Goal: Task Accomplishment & Management: Complete application form

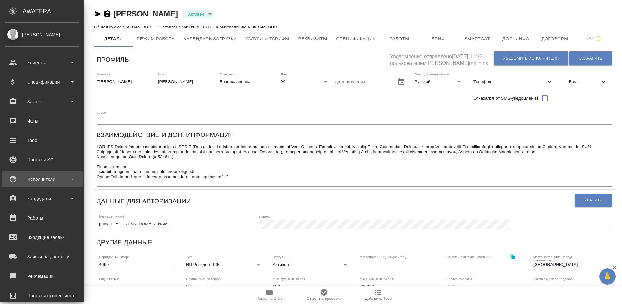
click at [53, 173] on div "Исполнители" at bounding box center [42, 179] width 81 height 16
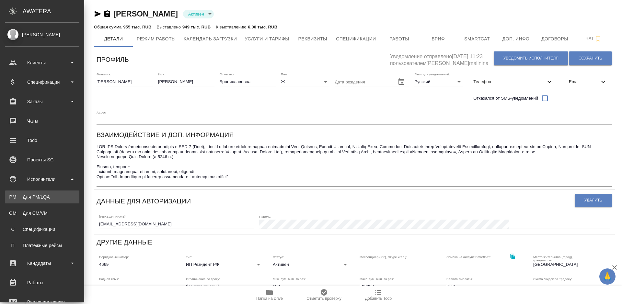
click at [63, 197] on div "Для PM/LQA" at bounding box center [42, 197] width 68 height 6
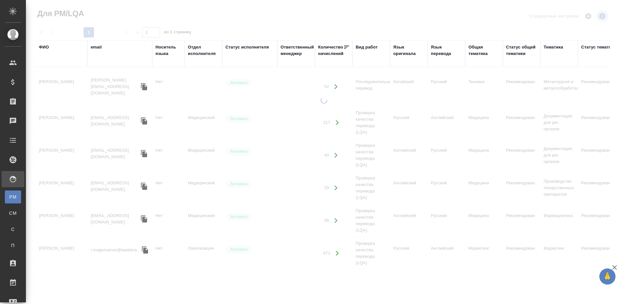
click at [47, 47] on div "ФИО" at bounding box center [44, 47] width 10 height 6
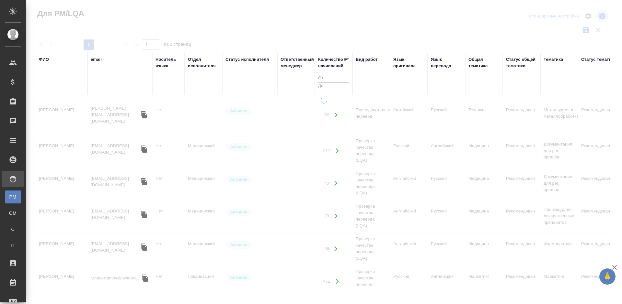
click at [63, 85] on input "text" at bounding box center [61, 83] width 45 height 8
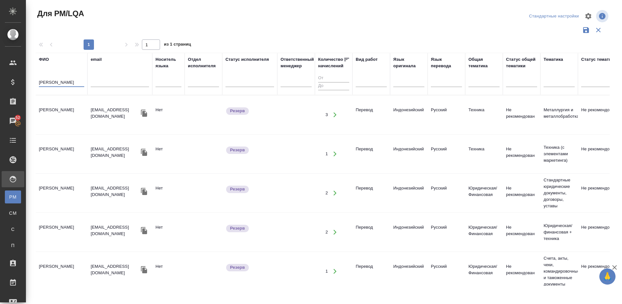
type input "ильин дмитр"
click at [74, 114] on td "[PERSON_NAME]" at bounding box center [62, 115] width 52 height 23
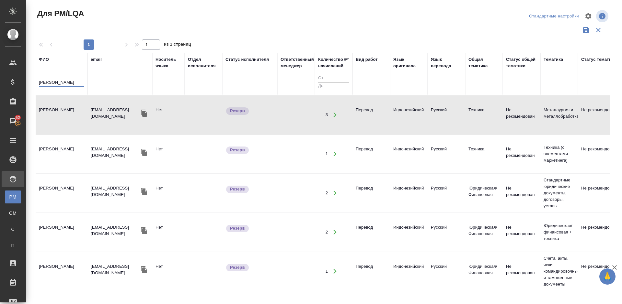
drag, startPoint x: 66, startPoint y: 84, endPoint x: 31, endPoint y: 83, distance: 35.3
click at [31, 83] on div "Для PM/LQA Стандартные настройки 1 1 из 1 страниц ФИО ильин дмитр email Носител…" at bounding box center [325, 145] width 588 height 290
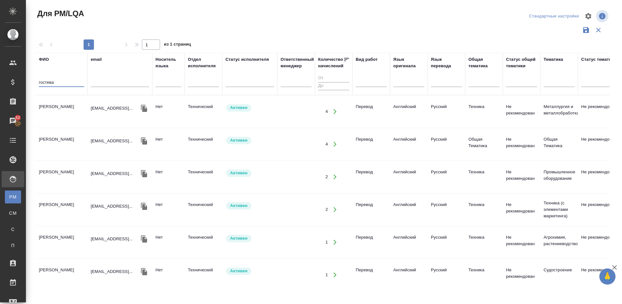
type input "гостева"
click at [78, 118] on td "Гостева Ирина Аркадьевна" at bounding box center [62, 111] width 52 height 23
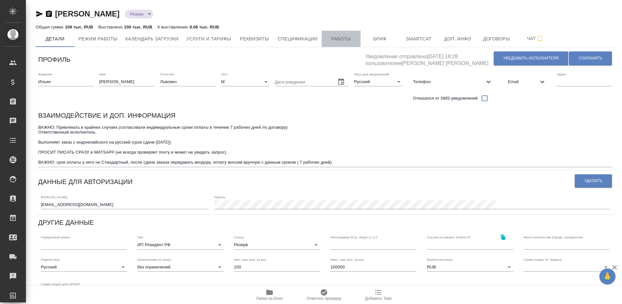
click at [349, 37] on span "Работы" at bounding box center [340, 39] width 31 height 8
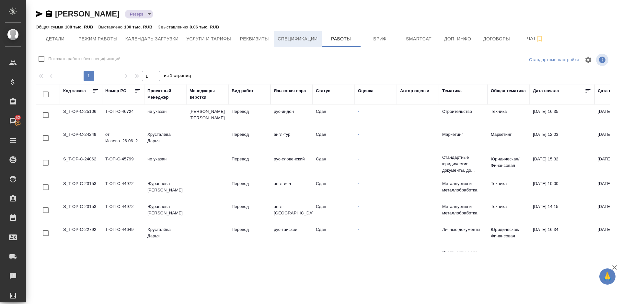
click at [293, 39] on span "Спецификации" at bounding box center [298, 39] width 40 height 8
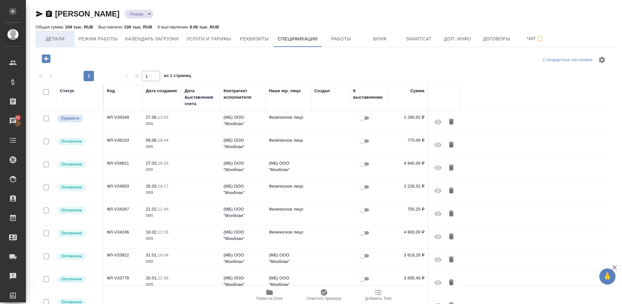
click at [60, 39] on span "Детали" at bounding box center [55, 39] width 31 height 8
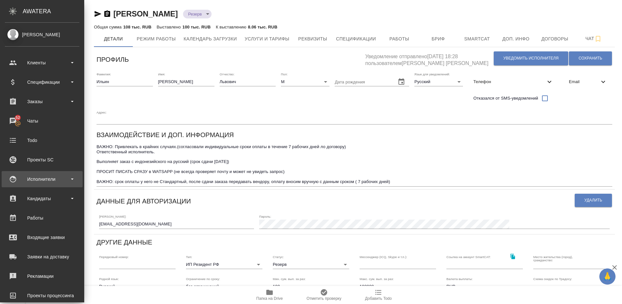
click at [56, 178] on div "Исполнители" at bounding box center [42, 180] width 74 height 10
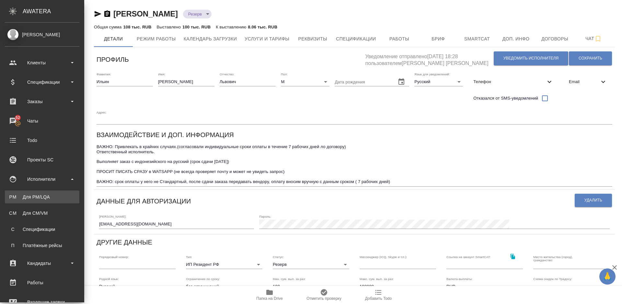
click at [58, 199] on div "Для PM/LQA" at bounding box center [42, 197] width 68 height 6
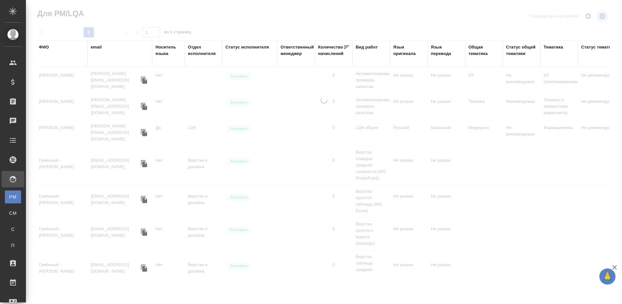
click at [48, 47] on div "ФИО" at bounding box center [44, 47] width 10 height 6
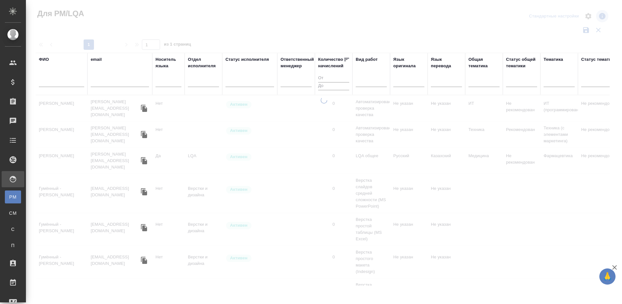
click at [76, 85] on input "text" at bounding box center [61, 83] width 45 height 8
type input "а"
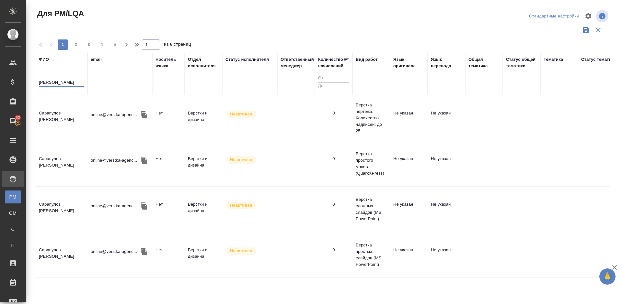
type input "С"
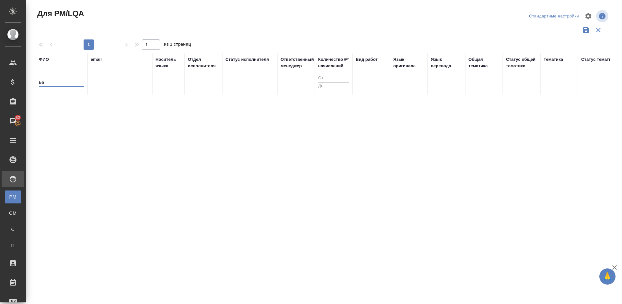
type input "Б"
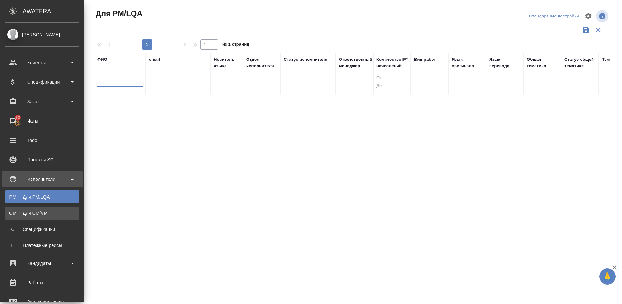
click at [39, 213] on div "Для CM/VM" at bounding box center [42, 213] width 68 height 6
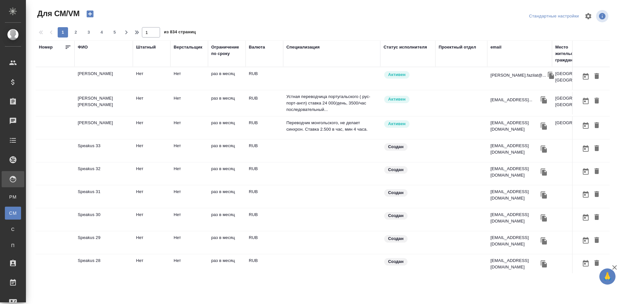
click at [86, 48] on div "ФИО" at bounding box center [83, 47] width 10 height 6
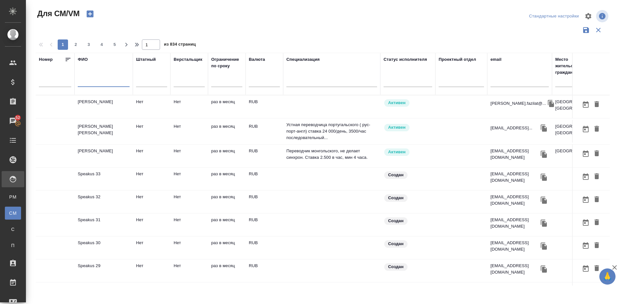
click at [102, 84] on input "text" at bounding box center [104, 83] width 52 height 8
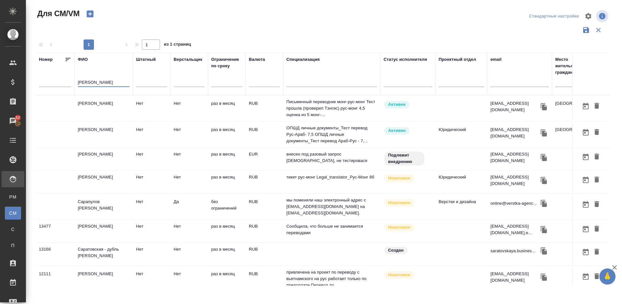
type input "Сара"
click at [117, 111] on td "Батсайхан Сара" at bounding box center [103, 108] width 58 height 23
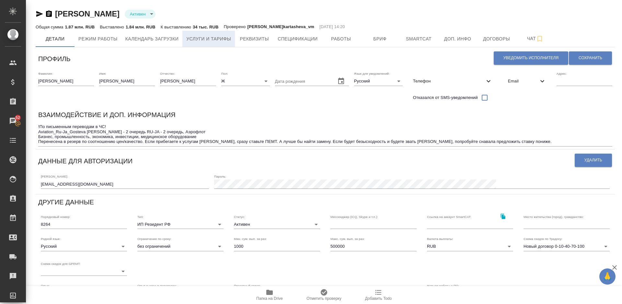
click at [219, 39] on span "Услуги и тарифы" at bounding box center [208, 39] width 45 height 8
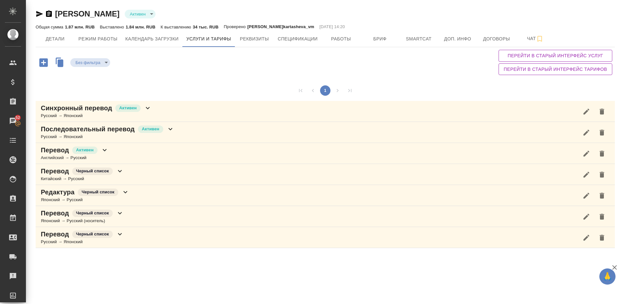
click at [149, 211] on div "Перевод Черный список Японский → Русский (носитель)" at bounding box center [325, 216] width 579 height 21
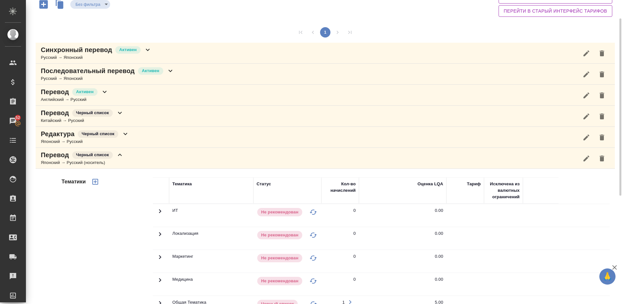
scroll to position [49, 0]
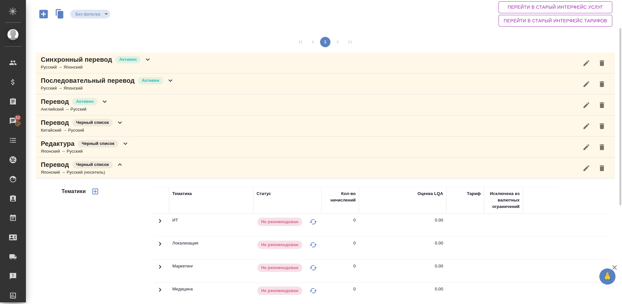
click at [126, 171] on div "Перевод Черный список Японский → Русский (носитель)" at bounding box center [325, 168] width 579 height 21
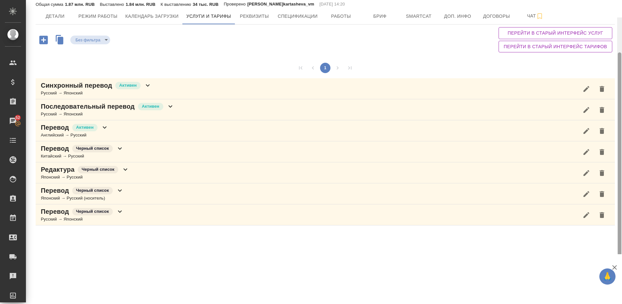
scroll to position [0, 0]
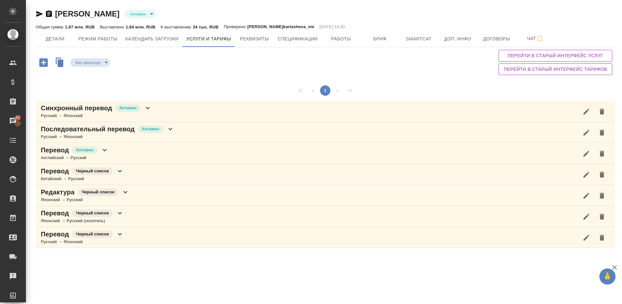
drag, startPoint x: 619, startPoint y: 108, endPoint x: 618, endPoint y: 37, distance: 70.3
click at [618, 37] on div "Гостева Ирина Аркадьевна Активен active Общая сумма 1.87 млн. RUB Выставлено 1.…" at bounding box center [324, 127] width 596 height 255
click at [339, 38] on span "Работы" at bounding box center [340, 39] width 31 height 8
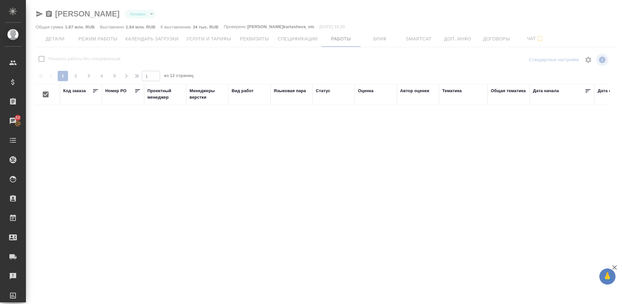
checkbox input "false"
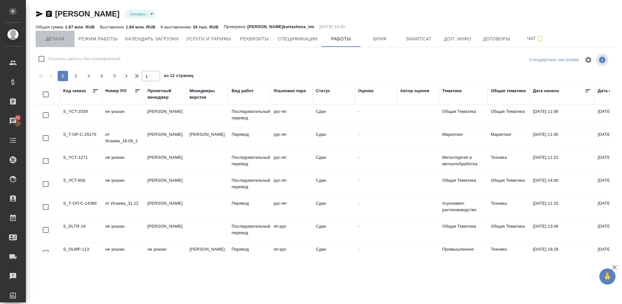
click at [65, 38] on span "Детали" at bounding box center [55, 39] width 31 height 8
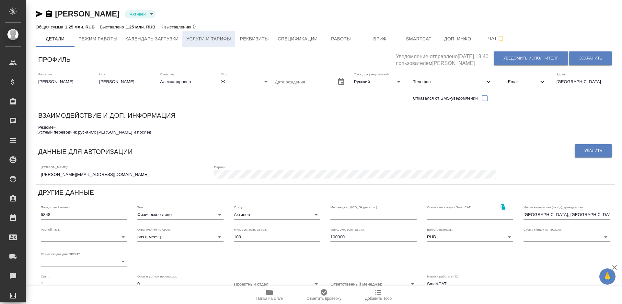
click at [203, 39] on span "Услуги и тарифы" at bounding box center [208, 39] width 45 height 8
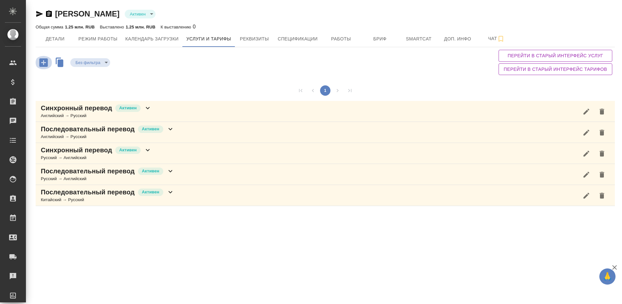
click at [43, 68] on icon "button" at bounding box center [43, 62] width 11 height 11
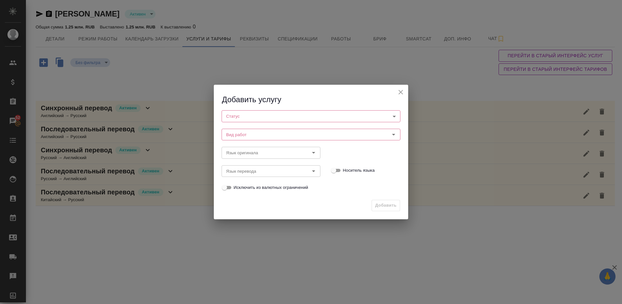
click at [294, 115] on body "🙏 .cls-1 fill:#fff; AWATERA Lazareva Anastasia Клиенты Спецификации Заказы 52 Ч…" at bounding box center [311, 152] width 622 height 304
click at [254, 131] on li "Активен" at bounding box center [311, 127] width 179 height 11
type input "active"
click at [281, 135] on input "Вид работ" at bounding box center [299, 135] width 153 height 8
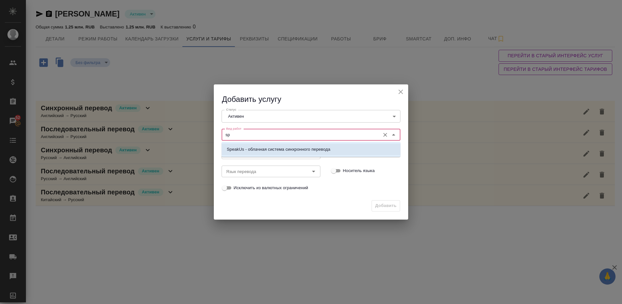
click at [261, 148] on p "SpeakUs - облачная система синхронного перевода" at bounding box center [279, 149] width 104 height 6
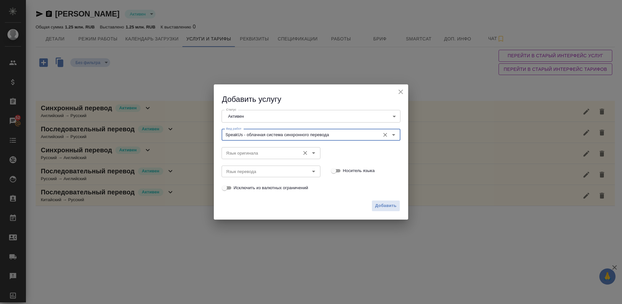
type input "SpeakUs - облачная система синхронного перевода"
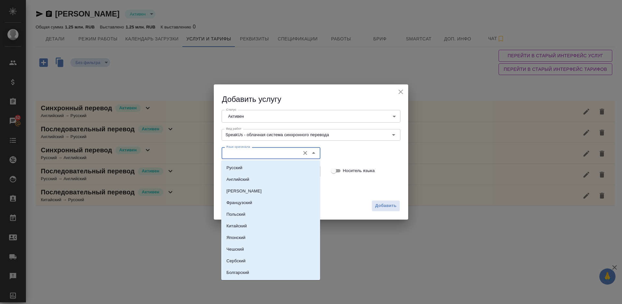
click at [253, 152] on input "Язык оригинала" at bounding box center [259, 153] width 73 height 8
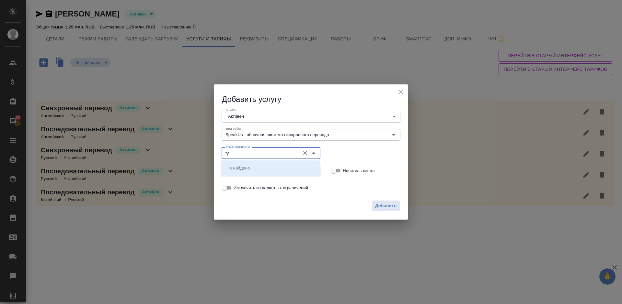
type input "f"
click at [261, 165] on li "Английский" at bounding box center [270, 168] width 99 height 12
type input "Английский"
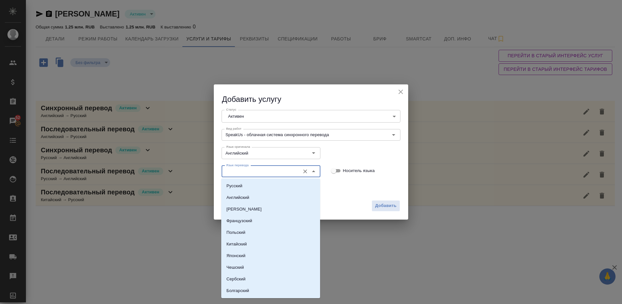
click at [243, 174] on input "Язык перевода" at bounding box center [259, 172] width 73 height 8
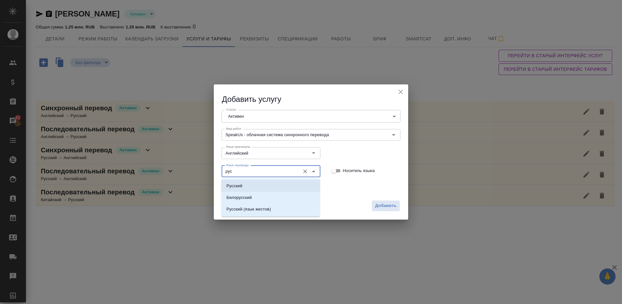
click at [268, 181] on li "Русский" at bounding box center [270, 186] width 99 height 12
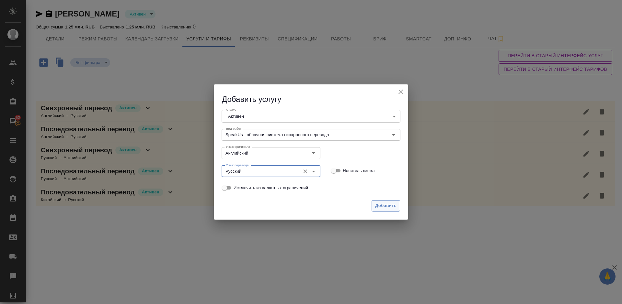
type input "Русский"
click at [377, 206] on span "Добавить" at bounding box center [385, 205] width 21 height 7
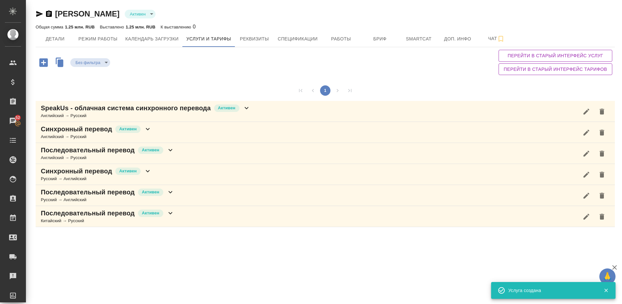
click at [220, 116] on div "Английский → Русский" at bounding box center [146, 116] width 210 height 6
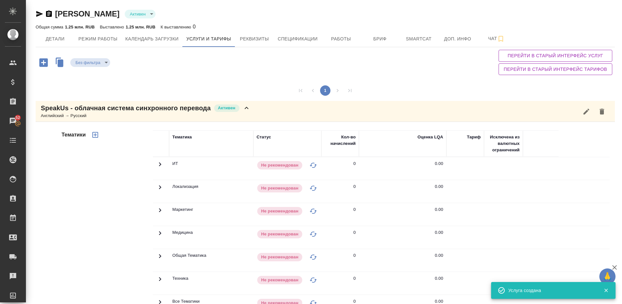
click at [72, 228] on div "Тематики" at bounding box center [106, 234] width 93 height 217
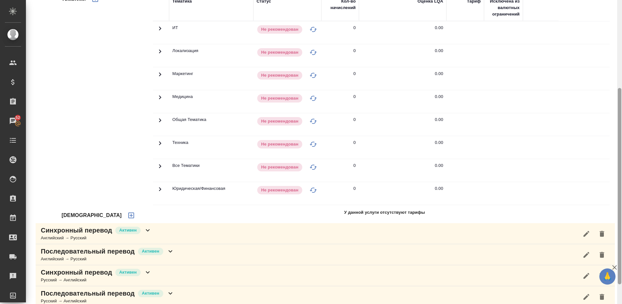
scroll to position [166, 0]
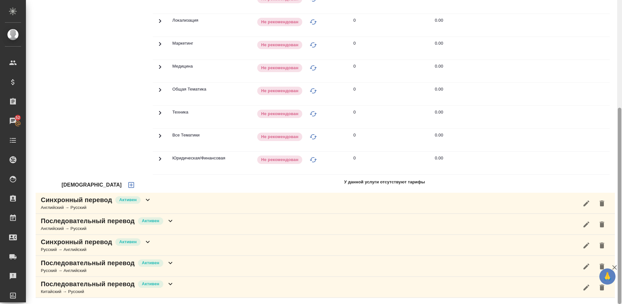
drag, startPoint x: 620, startPoint y: 108, endPoint x: 622, endPoint y: 154, distance: 45.4
click at [622, 154] on div at bounding box center [619, 152] width 5 height 304
click at [168, 201] on div "Синхронный перевод Активен Английский → Русский" at bounding box center [325, 203] width 579 height 21
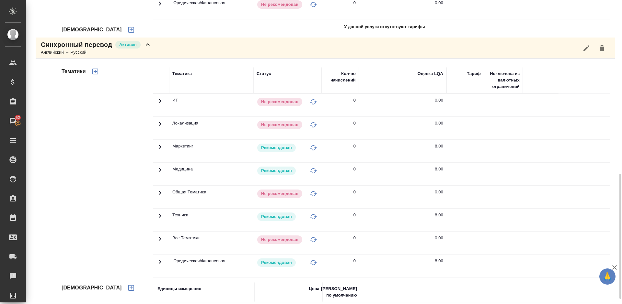
scroll to position [312, 0]
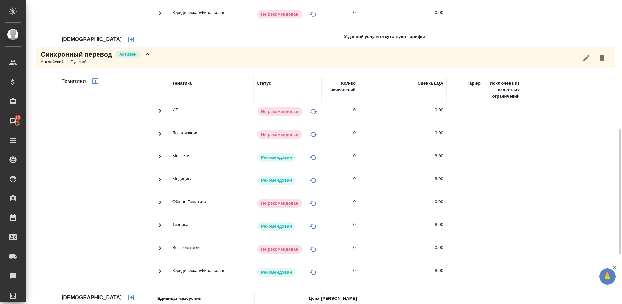
click at [160, 62] on div "Синхронный перевод Активен Английский → Русский" at bounding box center [325, 57] width 579 height 21
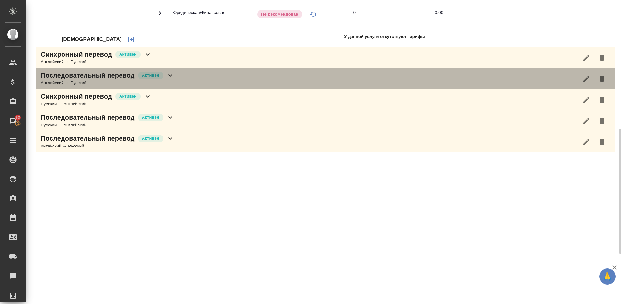
click at [175, 84] on div "Последовательный перевод Активен Английский → Русский" at bounding box center [325, 78] width 579 height 21
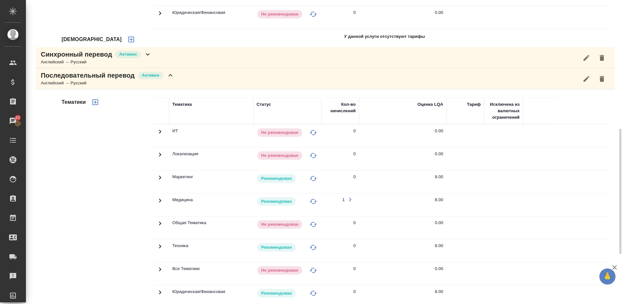
click at [120, 196] on div "Тематики" at bounding box center [106, 201] width 93 height 217
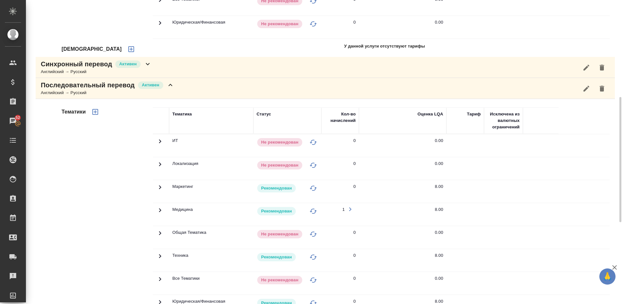
scroll to position [244, 0]
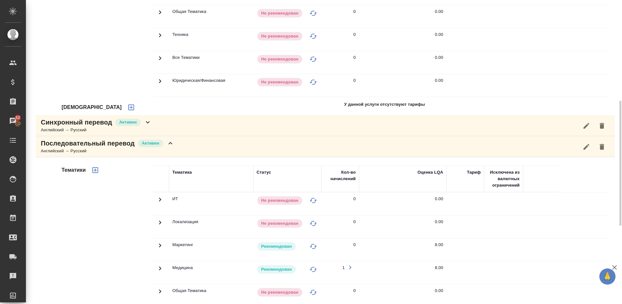
click at [188, 147] on div "Последовательный перевод Активен Английский → Русский" at bounding box center [325, 146] width 579 height 21
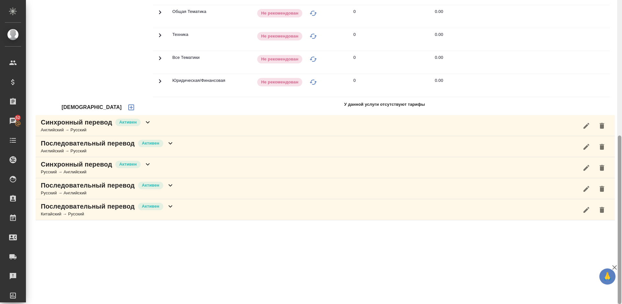
drag, startPoint x: 622, startPoint y: 137, endPoint x: 620, endPoint y: 101, distance: 36.6
click at [620, 101] on div at bounding box center [619, 152] width 5 height 304
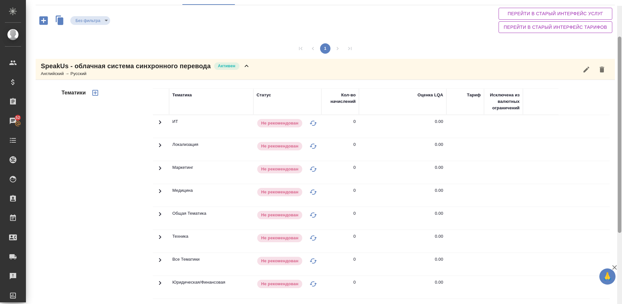
drag, startPoint x: 619, startPoint y: 158, endPoint x: 618, endPoint y: 45, distance: 112.4
click at [618, 45] on div at bounding box center [620, 135] width 4 height 197
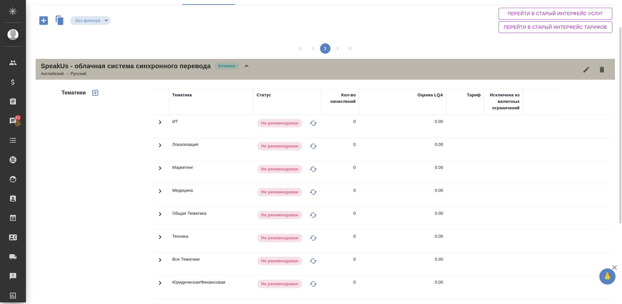
click at [249, 68] on icon at bounding box center [247, 66] width 8 height 8
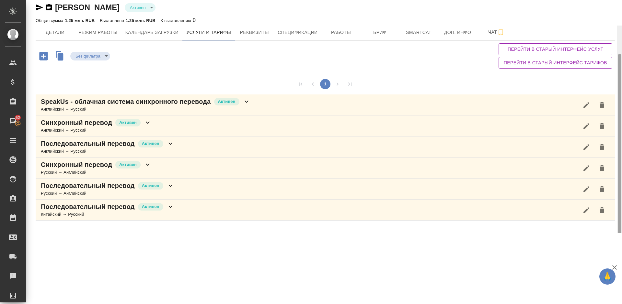
scroll to position [0, 0]
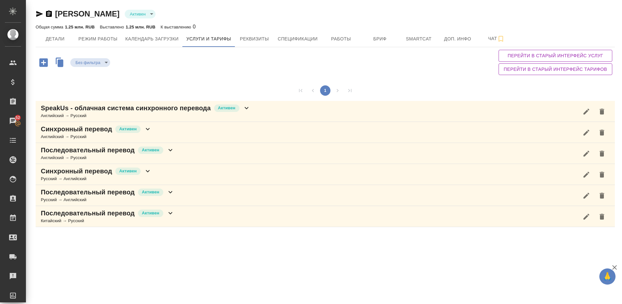
drag, startPoint x: 622, startPoint y: 79, endPoint x: 619, endPoint y: -14, distance: 93.3
click at [619, 0] on html "🙏 .cls-1 fill:#fff; AWATERA Lazareva Anastasia Клиенты Спецификации Заказы 52 Ч…" at bounding box center [311, 152] width 622 height 304
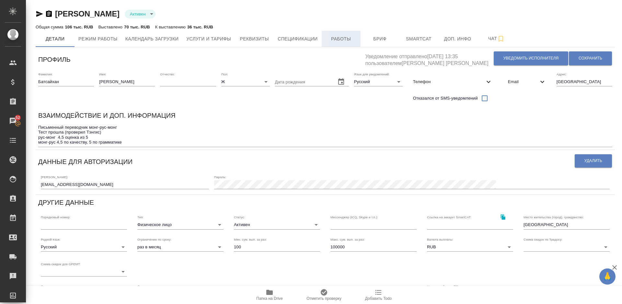
click at [338, 38] on span "Работы" at bounding box center [340, 39] width 31 height 8
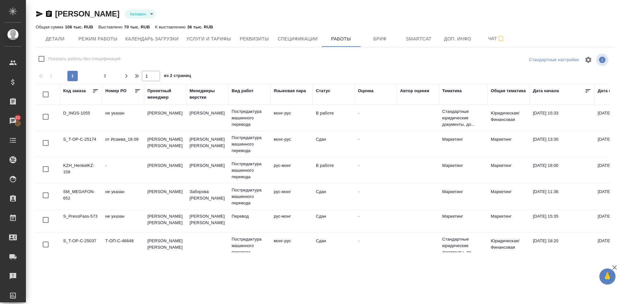
checkbox input "false"
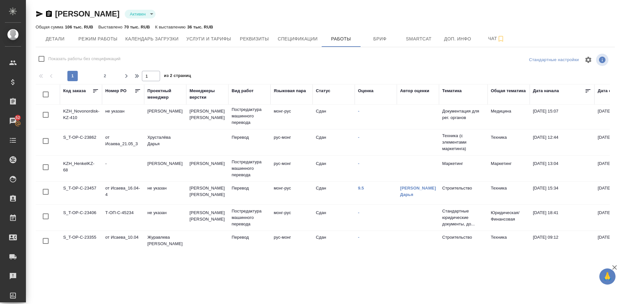
scroll to position [434, 0]
click at [360, 189] on link "9.5" at bounding box center [361, 189] width 6 height 5
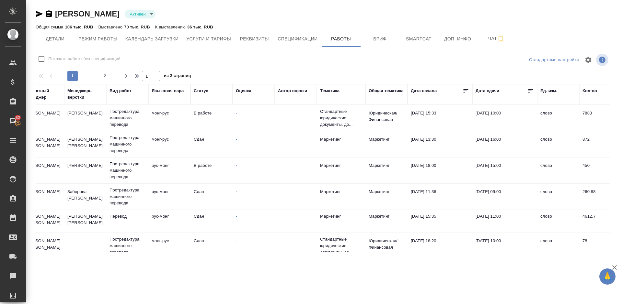
scroll to position [0, 0]
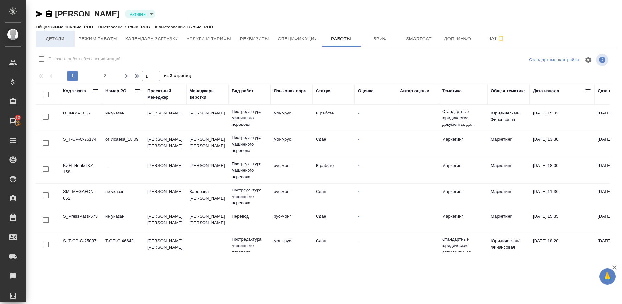
click at [66, 39] on span "Детали" at bounding box center [55, 39] width 31 height 8
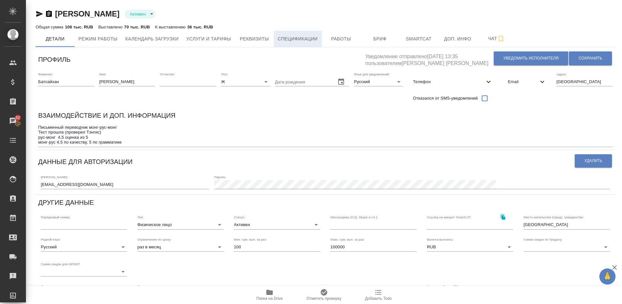
click at [302, 37] on span "Спецификации" at bounding box center [298, 39] width 40 height 8
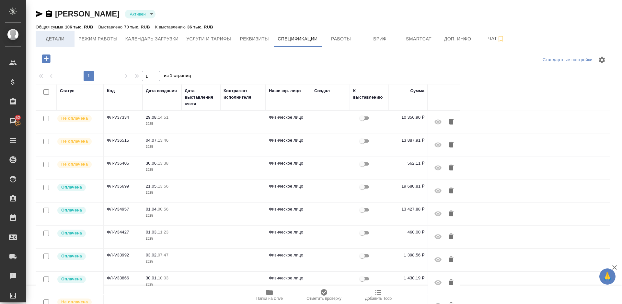
click at [62, 34] on button "Детали" at bounding box center [55, 39] width 39 height 16
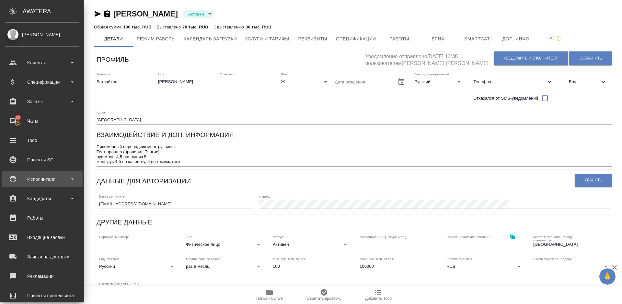
click at [46, 180] on div "Исполнители" at bounding box center [42, 180] width 74 height 10
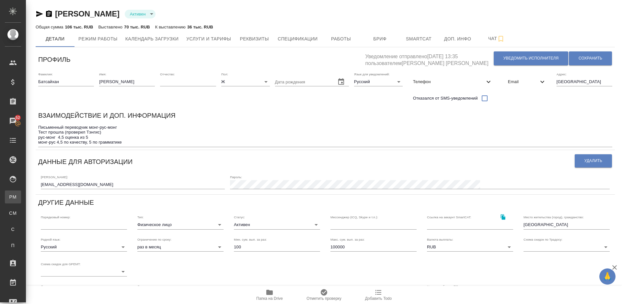
click at [10, 195] on div "Для PM/LQA" at bounding box center [5, 197] width 10 height 6
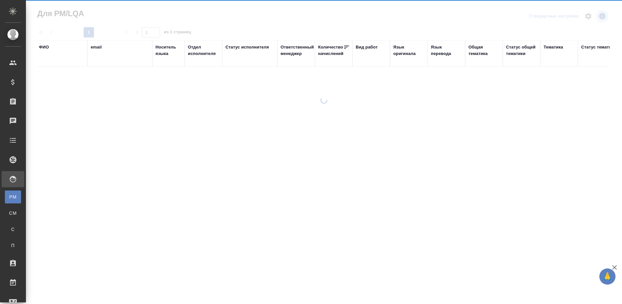
click at [48, 46] on div "ФИО" at bounding box center [44, 47] width 10 height 6
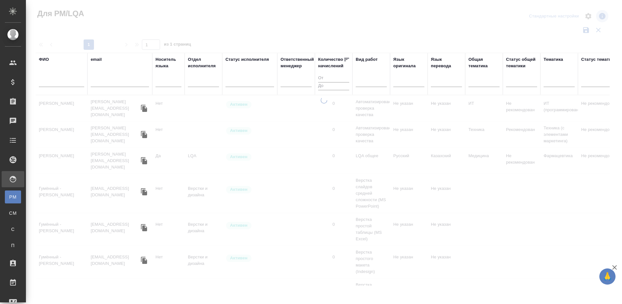
click at [72, 82] on input "text" at bounding box center [61, 83] width 45 height 8
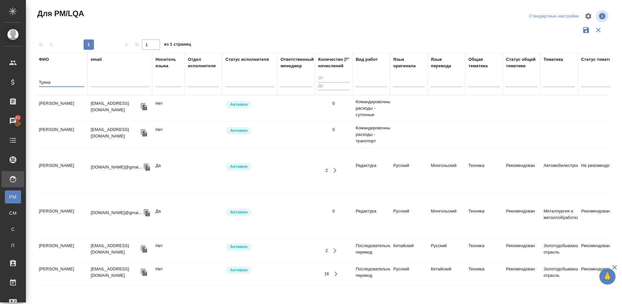
type input "Туяна"
click at [74, 160] on td "Ажив Туяна" at bounding box center [62, 170] width 52 height 23
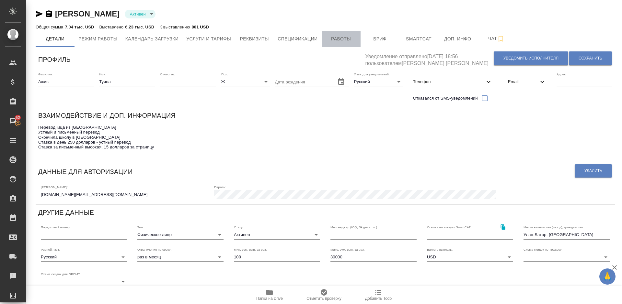
click at [345, 36] on span "Работы" at bounding box center [340, 39] width 31 height 8
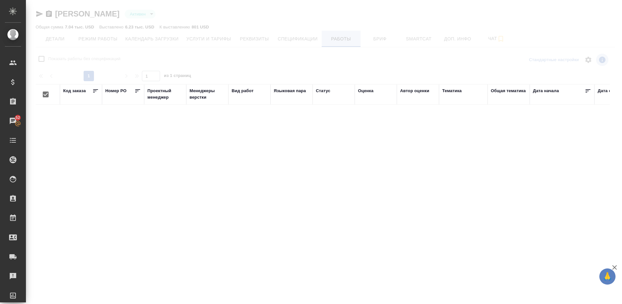
checkbox input "false"
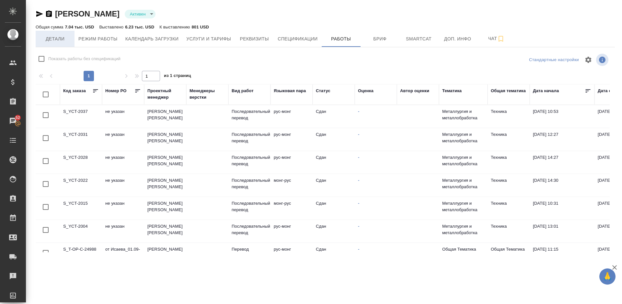
click at [56, 38] on span "Детали" at bounding box center [55, 39] width 31 height 8
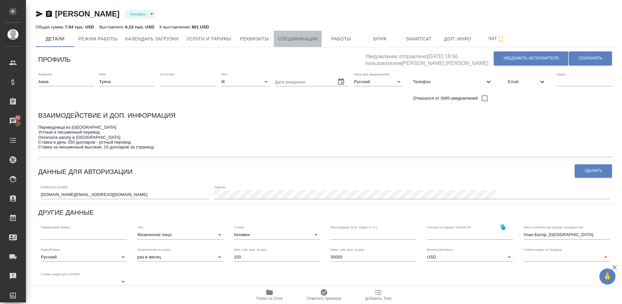
click at [301, 39] on span "Спецификации" at bounding box center [298, 39] width 40 height 8
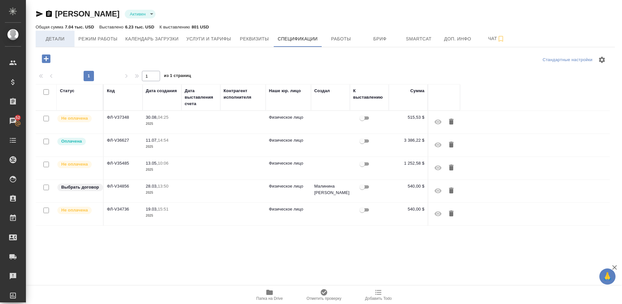
click at [64, 41] on span "Детали" at bounding box center [55, 39] width 31 height 8
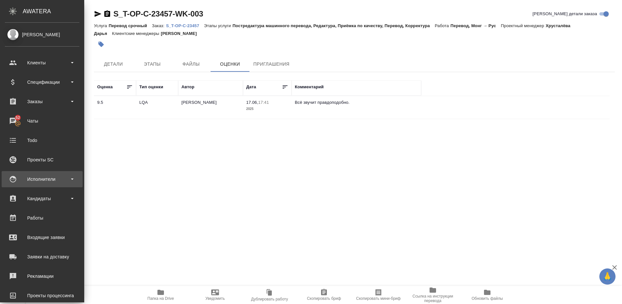
click at [56, 177] on div "Исполнители" at bounding box center [42, 180] width 74 height 10
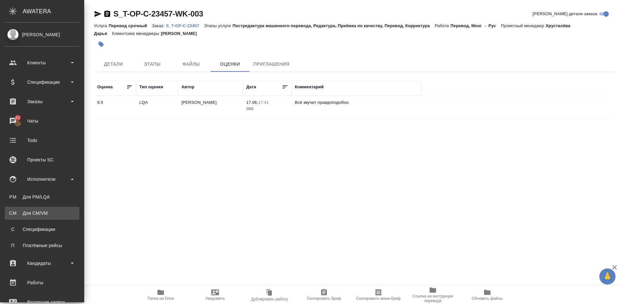
click at [58, 212] on div "Для CM/VM" at bounding box center [42, 213] width 68 height 6
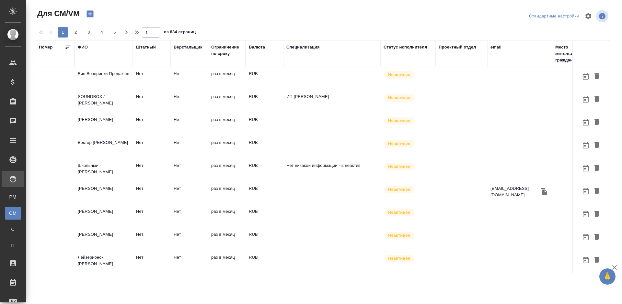
click at [90, 12] on icon "button" at bounding box center [90, 13] width 9 height 9
click at [84, 48] on div "ФИО" at bounding box center [83, 47] width 10 height 6
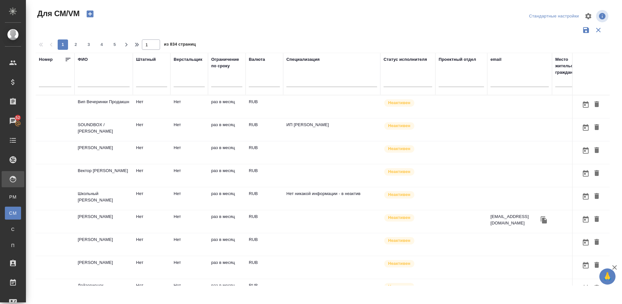
click at [99, 86] on input "text" at bounding box center [104, 83] width 52 height 8
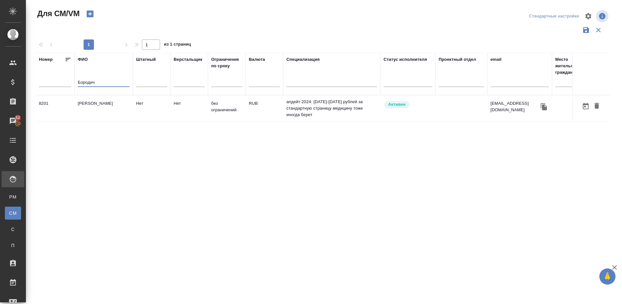
click at [105, 112] on td "Бородич Евгений Сергеевич" at bounding box center [103, 108] width 58 height 23
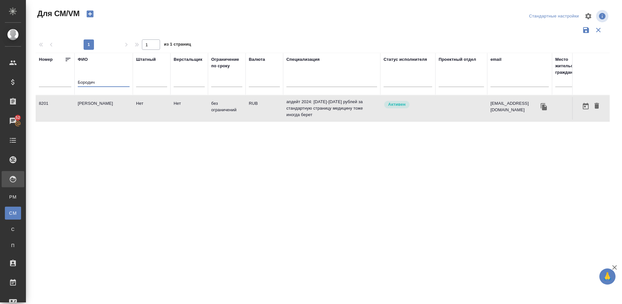
click at [100, 86] on input "Бородич" at bounding box center [104, 83] width 52 height 8
type input "Б"
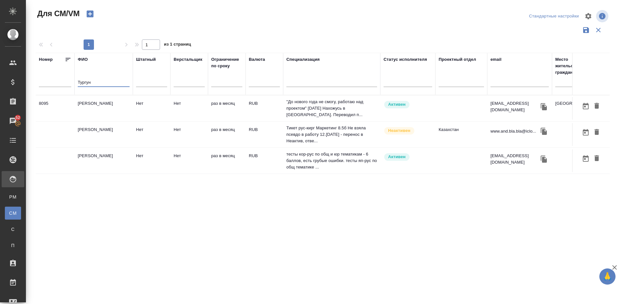
type input "Тургун"
click at [111, 165] on td "Тургунбеков Тимур" at bounding box center [103, 161] width 58 height 23
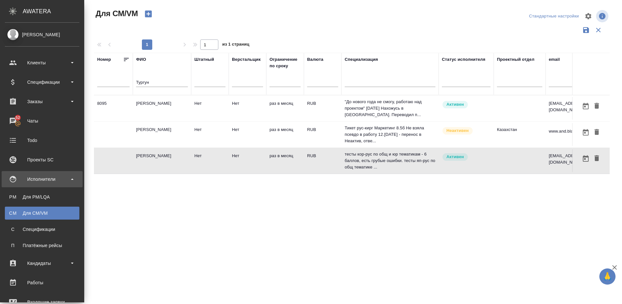
click at [53, 211] on div "Для CM/VM" at bounding box center [42, 213] width 68 height 6
click at [18, 211] on div "Для CM/VM" at bounding box center [42, 213] width 68 height 6
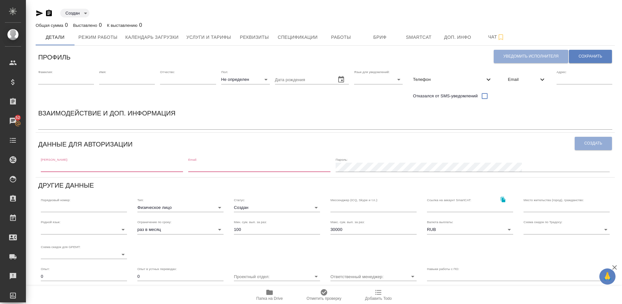
click at [70, 169] on input "text" at bounding box center [112, 167] width 142 height 9
paste input "[EMAIL_ADDRESS][DOMAIN_NAME]"
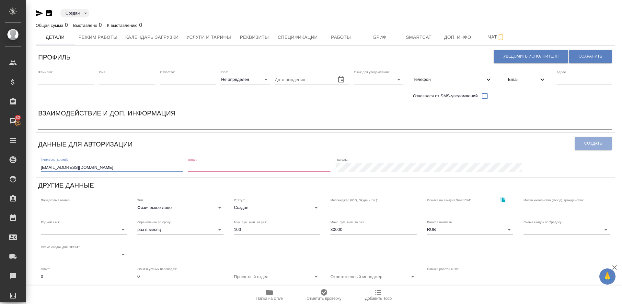
type input "[EMAIL_ADDRESS][DOMAIN_NAME]"
click at [245, 168] on input "email" at bounding box center [259, 167] width 142 height 9
paste input "[EMAIL_ADDRESS][DOMAIN_NAME]"
type input "[EMAIL_ADDRESS][DOMAIN_NAME]"
click at [591, 140] on button "Создать" at bounding box center [593, 143] width 37 height 13
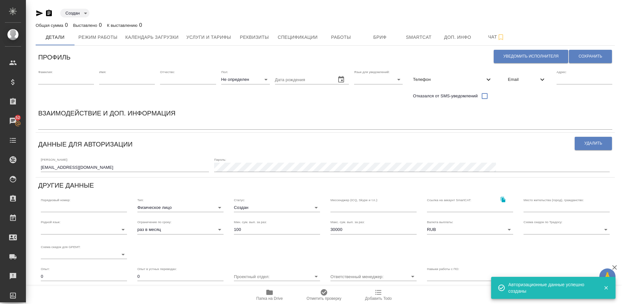
click at [266, 206] on body "🙏 .cls-1 fill:#fff; AWATERA [PERSON_NAME] Спецификации Заказы 52 Чаты Todo Прое…" at bounding box center [311, 152] width 622 height 304
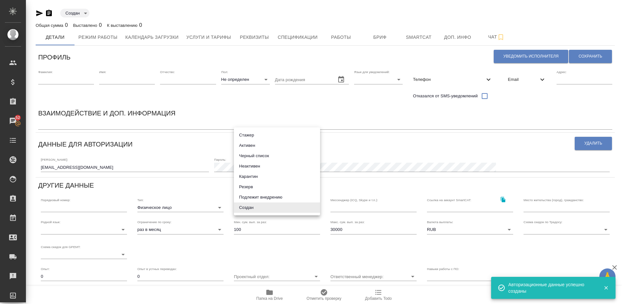
click at [252, 148] on li "Активен" at bounding box center [277, 146] width 86 height 10
type input "active"
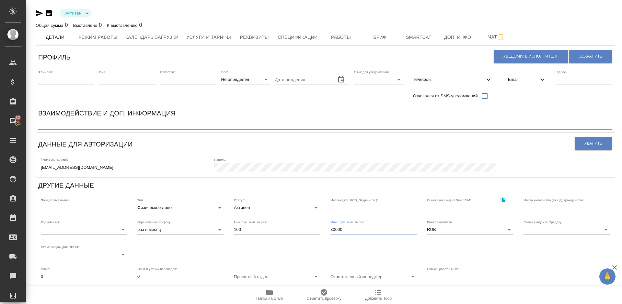
click at [344, 230] on input "30000" at bounding box center [373, 229] width 86 height 9
type input "3"
type input "100000"
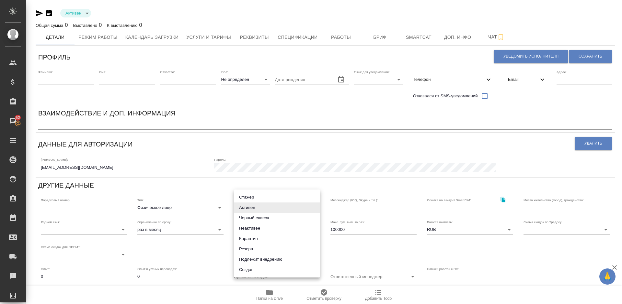
click at [291, 205] on body "🙏 .cls-1 fill:#fff; AWATERA Lazareva Anastasia Клиенты Спецификации Заказы 52 Ч…" at bounding box center [311, 152] width 622 height 304
click at [266, 258] on li "Подлежит внедрению" at bounding box center [277, 260] width 86 height 10
type input "toBeImplemented"
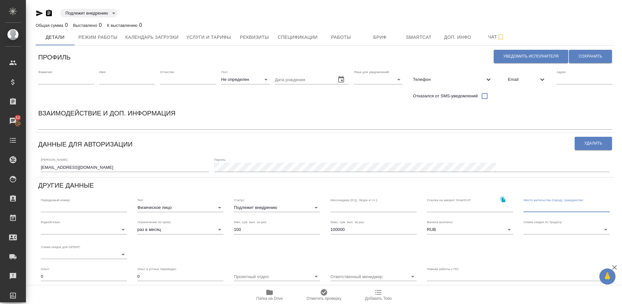
click at [543, 209] on input "text" at bounding box center [566, 207] width 86 height 9
type input "Япония, РФ"
click at [98, 227] on body "🙏 .cls-1 fill:#fff; AWATERA Lazareva Anastasia Клиенты Спецификации Заказы 52 Ч…" at bounding box center [311, 152] width 622 height 304
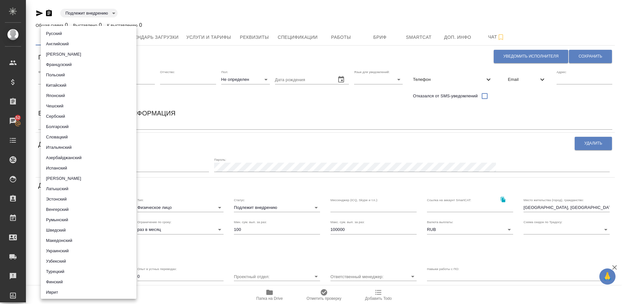
click at [75, 32] on li "Русский" at bounding box center [89, 34] width 96 height 10
type input "5b23e16b512f265610b605f7"
click at [497, 117] on div at bounding box center [311, 152] width 622 height 304
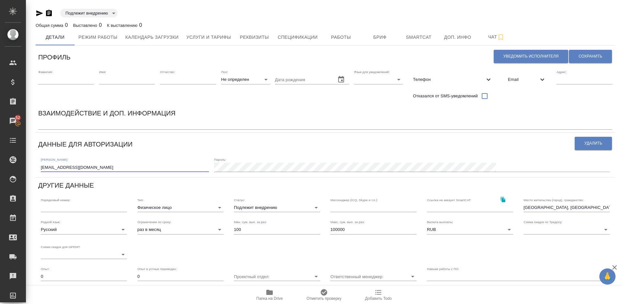
drag, startPoint x: 88, startPoint y: 169, endPoint x: 40, endPoint y: 168, distance: 47.6
click at [40, 168] on div "Логин: dashynchik.08@mail.ru Пароль:" at bounding box center [325, 164] width 574 height 20
click at [529, 76] on div "Email" at bounding box center [527, 80] width 49 height 14
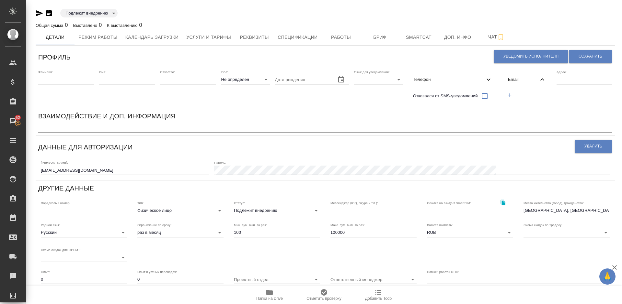
click at [511, 95] on icon "button" at bounding box center [510, 95] width 6 height 6
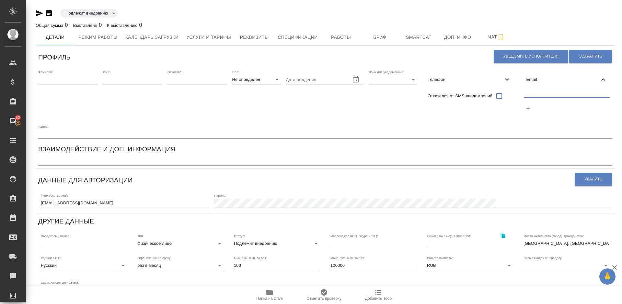
click at [544, 92] on input "text" at bounding box center [567, 93] width 86 height 8
paste input "dashynchik.08@mail.ru"
type input "dashynchik.08@mail.ru"
click at [593, 57] on span "Сохранить" at bounding box center [590, 57] width 24 height 6
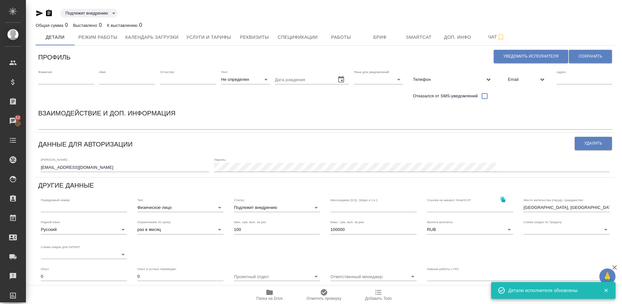
click at [68, 78] on input "text" at bounding box center [66, 79] width 56 height 9
paste input "Цыкуненко"
type input "Цыкуненко"
click at [114, 79] on input "text" at bounding box center [127, 79] width 56 height 9
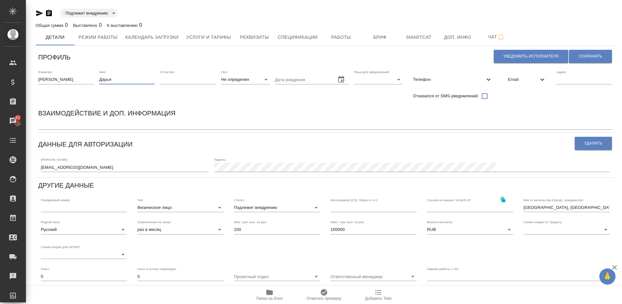
type input "Дарья"
click at [245, 82] on body "🙏 .cls-1 fill:#fff; AWATERA Lazareva Anastasia Клиенты Спецификации Заказы 52 Ч…" at bounding box center [311, 152] width 622 height 304
click at [246, 102] on li "Ж" at bounding box center [245, 100] width 49 height 10
type input "female"
click at [369, 80] on body "🙏 .cls-1 fill:#fff; AWATERA Lazareva Anastasia Клиенты Спецификации Заказы 52 Ч…" at bounding box center [311, 152] width 622 height 304
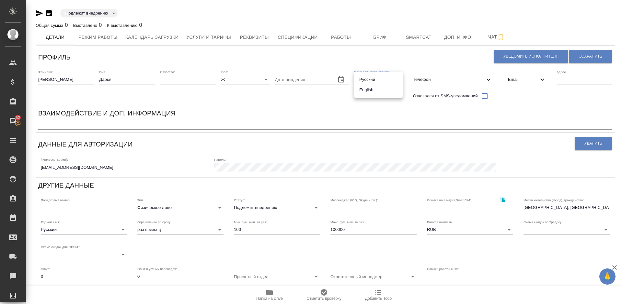
click at [376, 78] on li "Русский" at bounding box center [378, 79] width 49 height 10
type input "RU"
click at [526, 78] on span "Email" at bounding box center [523, 79] width 30 height 6
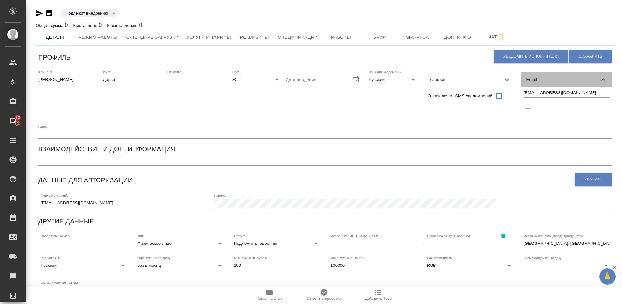
click at [526, 78] on div "Email" at bounding box center [566, 80] width 91 height 14
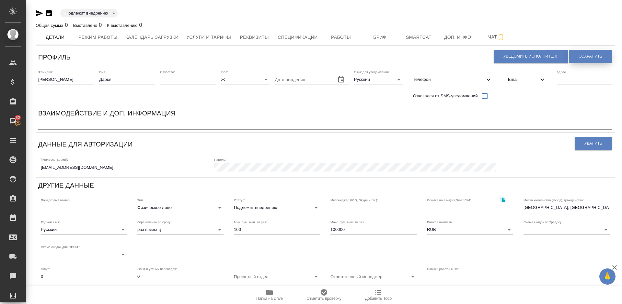
click at [596, 54] on span "Сохранить" at bounding box center [590, 57] width 24 height 6
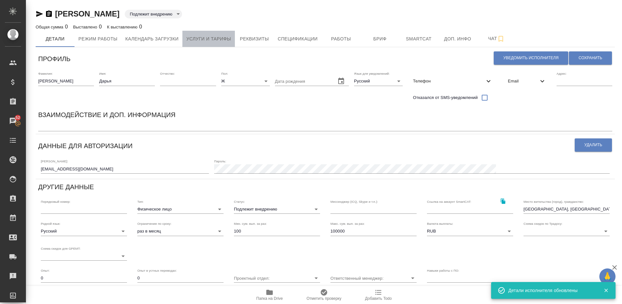
click at [211, 37] on span "Услуги и тарифы" at bounding box center [208, 39] width 45 height 8
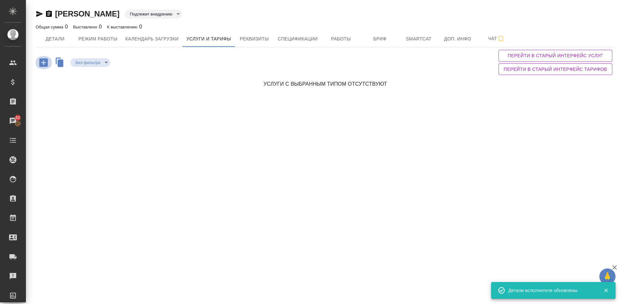
click at [42, 63] on icon "button" at bounding box center [43, 62] width 11 height 11
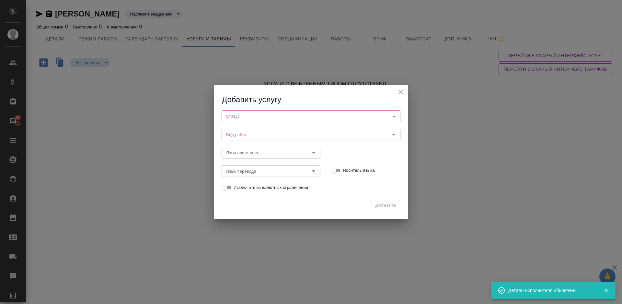
click at [256, 116] on body "🙏 .cls-1 fill:#fff; AWATERA Lazareva Anastasia Клиенты Спецификации Заказы 52 Ч…" at bounding box center [311, 152] width 622 height 304
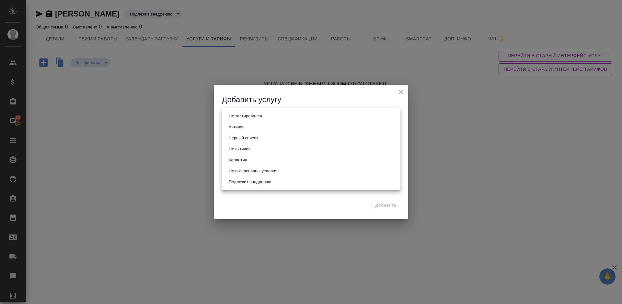
click at [257, 128] on li "Активен" at bounding box center [311, 127] width 179 height 11
type input "active"
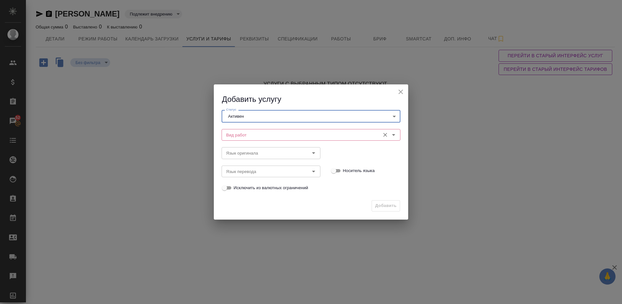
click at [272, 133] on input "Вид работ" at bounding box center [299, 135] width 153 height 8
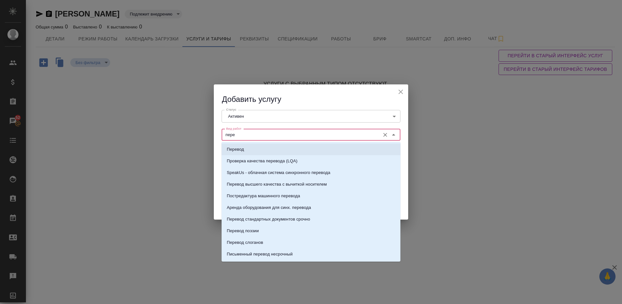
click at [274, 150] on li "Перевод" at bounding box center [311, 150] width 179 height 12
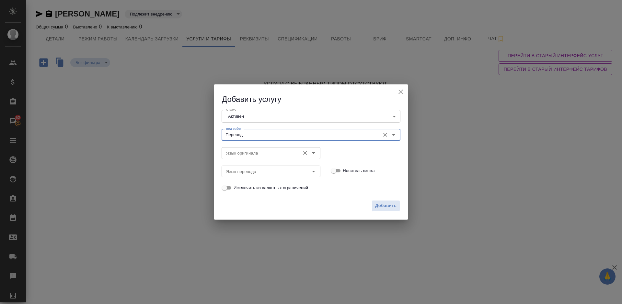
type input "Перевод"
click at [246, 155] on input "Язык оригинала" at bounding box center [259, 153] width 73 height 8
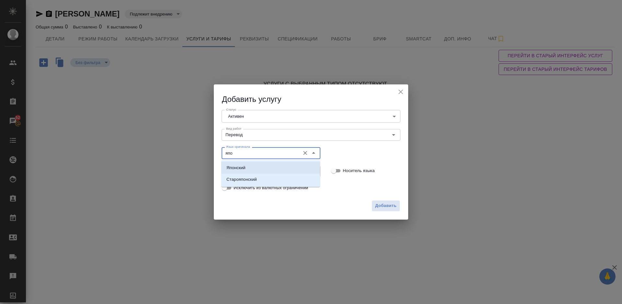
click at [244, 168] on p "Японский" at bounding box center [235, 168] width 19 height 6
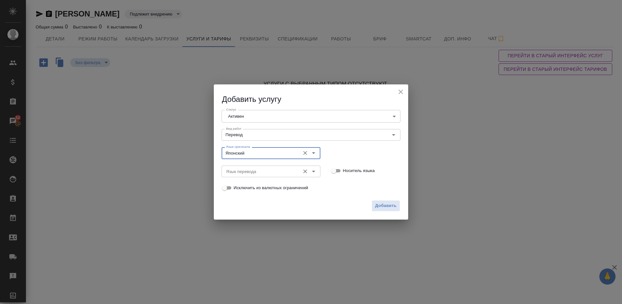
type input "Японский"
click at [256, 176] on input "Язык перевода" at bounding box center [259, 172] width 73 height 8
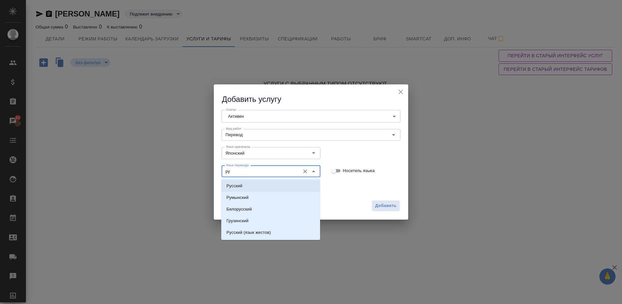
click at [255, 183] on li "Русский" at bounding box center [270, 186] width 99 height 12
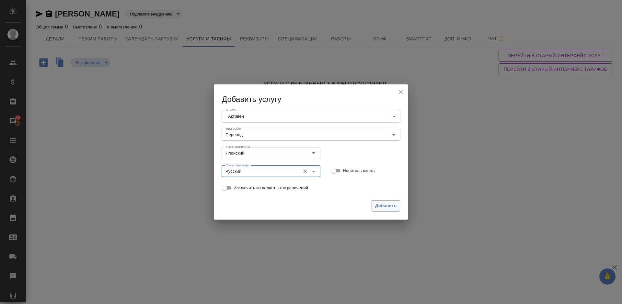
type input "Русский"
click at [383, 205] on span "Добавить" at bounding box center [385, 205] width 21 height 7
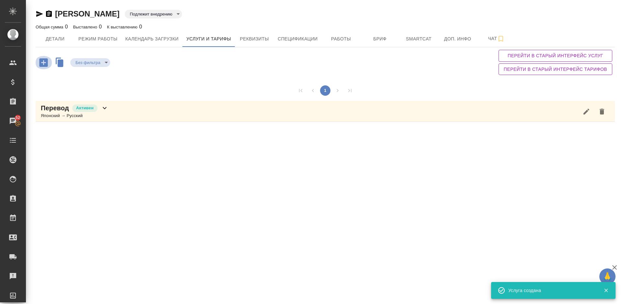
click at [43, 63] on icon "button" at bounding box center [43, 62] width 11 height 11
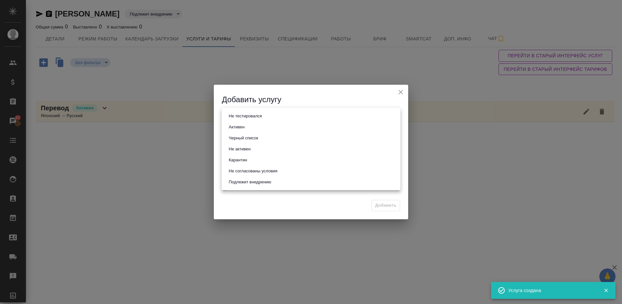
click at [256, 119] on body "🙏 .cls-1 fill:#fff; AWATERA Lazareva Anastasia Клиенты Спецификации Заказы 52 Ч…" at bounding box center [311, 152] width 622 height 304
click at [252, 125] on li "Активен" at bounding box center [311, 127] width 179 height 11
type input "active"
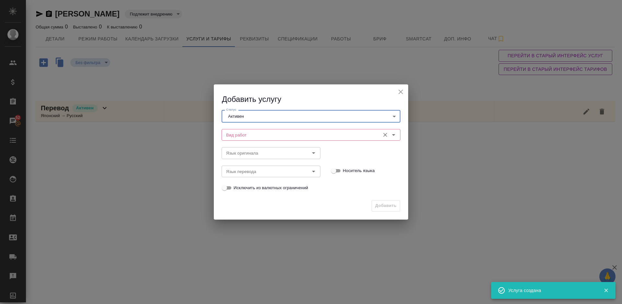
click at [257, 136] on input "Вид работ" at bounding box center [299, 135] width 153 height 8
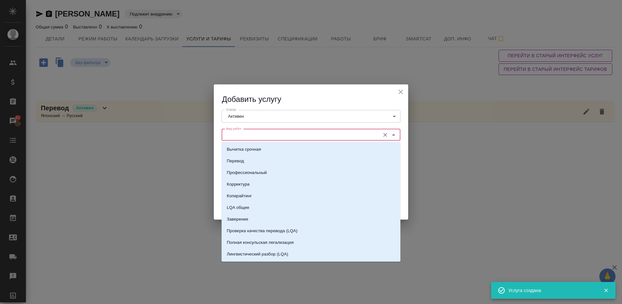
type input "п"
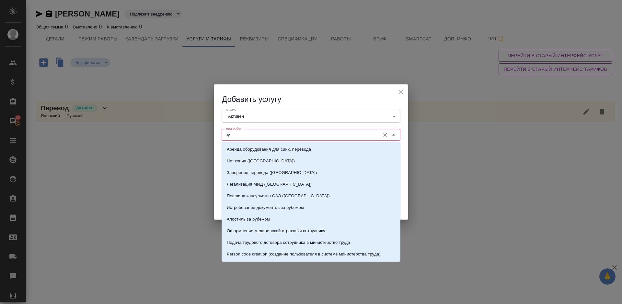
type input "р"
click at [243, 147] on p "Перевод" at bounding box center [235, 149] width 17 height 6
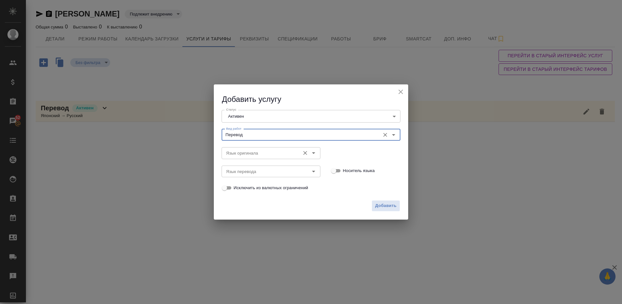
type input "Перевод"
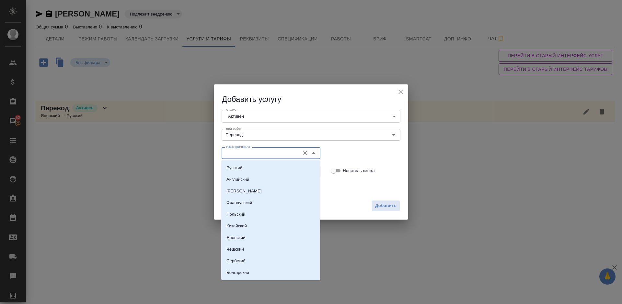
click at [246, 154] on input "Язык оригинала" at bounding box center [259, 153] width 73 height 8
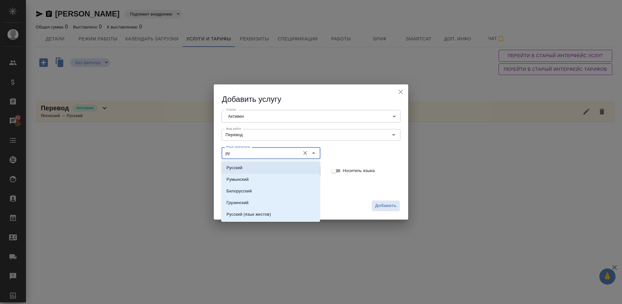
click at [249, 168] on li "Русский" at bounding box center [270, 168] width 99 height 12
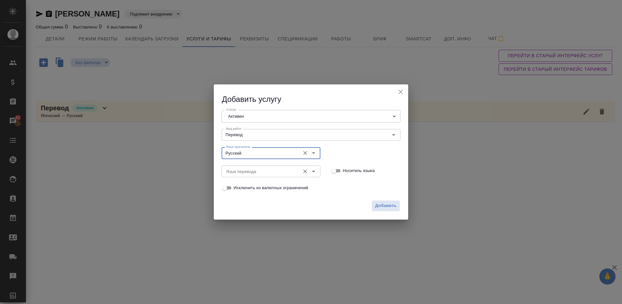
click at [254, 176] on div "Язык перевода" at bounding box center [271, 172] width 99 height 12
type input "Русский"
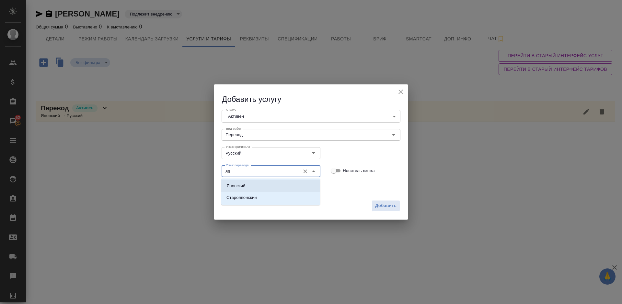
click at [258, 185] on li "Японский" at bounding box center [270, 186] width 99 height 12
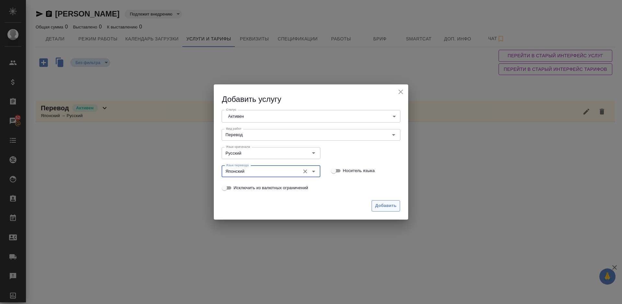
type input "Японский"
click at [383, 207] on span "Добавить" at bounding box center [385, 205] width 21 height 7
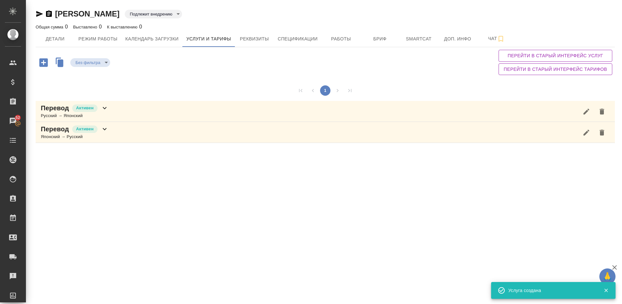
click at [156, 110] on div "Перевод Активен Русский → Японский" at bounding box center [325, 111] width 579 height 21
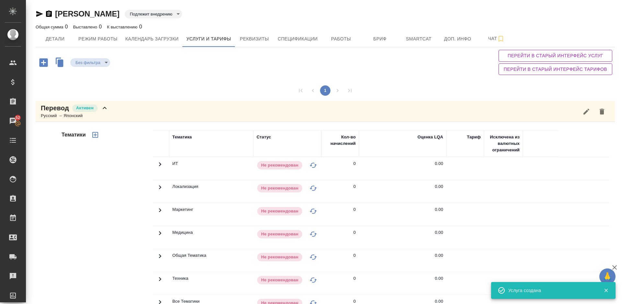
click at [123, 172] on div "Тематики" at bounding box center [106, 234] width 93 height 217
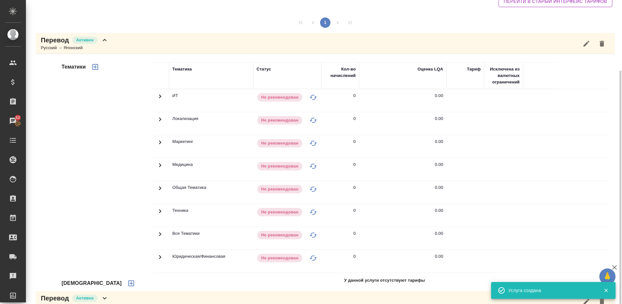
scroll to position [82, 0]
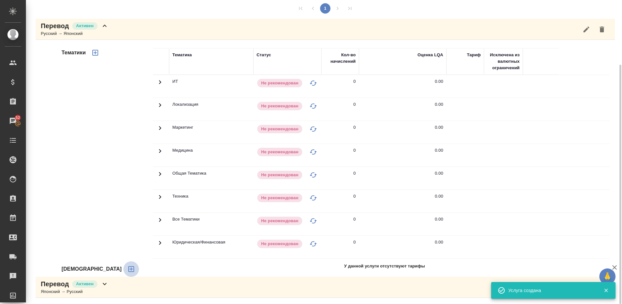
click at [127, 271] on icon "button" at bounding box center [131, 270] width 8 height 8
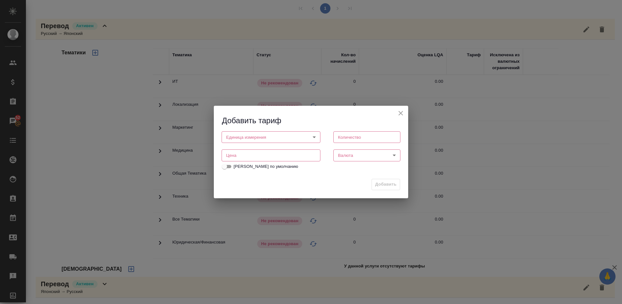
click at [287, 134] on body "🙏 .cls-1 fill:#fff; AWATERA Lazareva Anastasia Клиенты Спецификации Заказы 52 Ч…" at bounding box center [311, 152] width 622 height 304
click at [257, 160] on li "слово" at bounding box center [271, 159] width 99 height 11
type input "5a8b1489cc6b4906c91bfd90"
type input "1"
click at [289, 159] on input "number" at bounding box center [271, 156] width 99 height 12
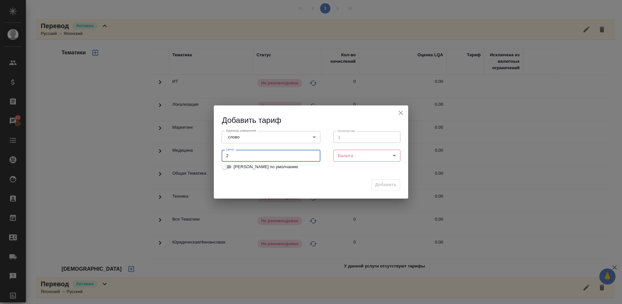
type input "2"
click at [355, 158] on body "🙏 .cls-1 fill:#fff; AWATERA Lazareva Anastasia Клиенты Спецификации Заказы 52 Ч…" at bounding box center [311, 152] width 622 height 304
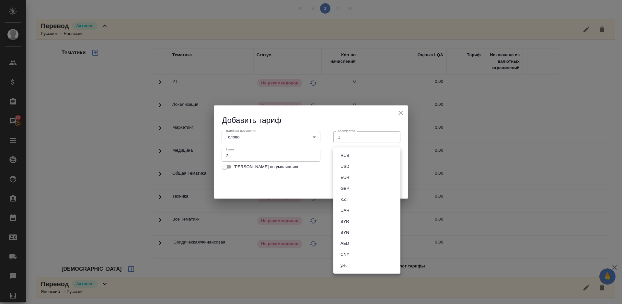
click at [364, 159] on li "RUB" at bounding box center [366, 155] width 67 height 11
type input "RUB"
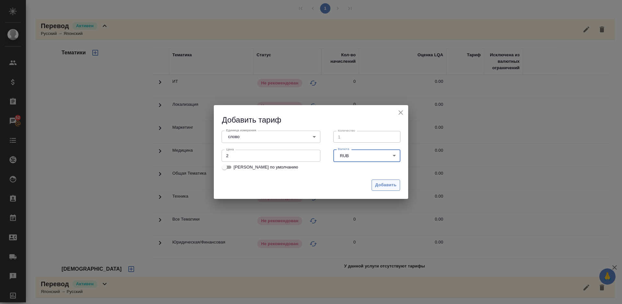
click at [383, 184] on span "Добавить" at bounding box center [385, 185] width 21 height 7
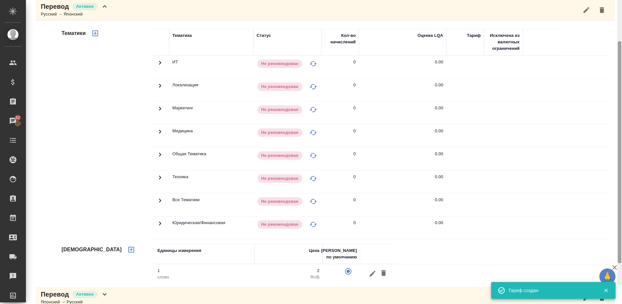
scroll to position [112, 0]
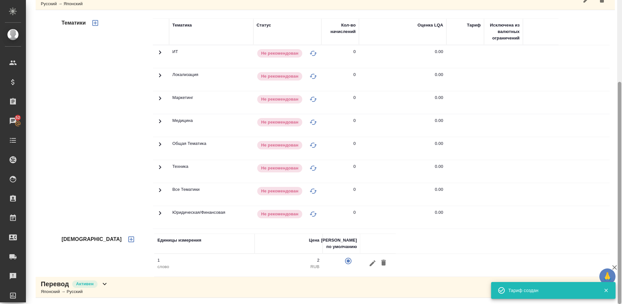
drag, startPoint x: 620, startPoint y: 90, endPoint x: 622, endPoint y: 169, distance: 79.4
click at [622, 169] on div at bounding box center [619, 152] width 5 height 304
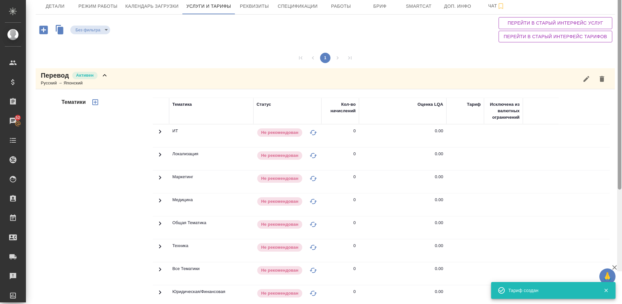
scroll to position [0, 0]
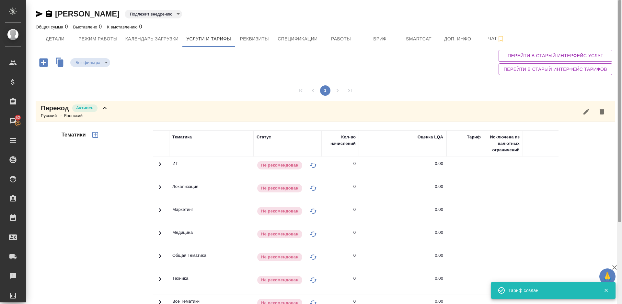
drag, startPoint x: 620, startPoint y: 111, endPoint x: 619, endPoint y: 12, distance: 98.8
click at [619, 12] on div at bounding box center [620, 111] width 4 height 223
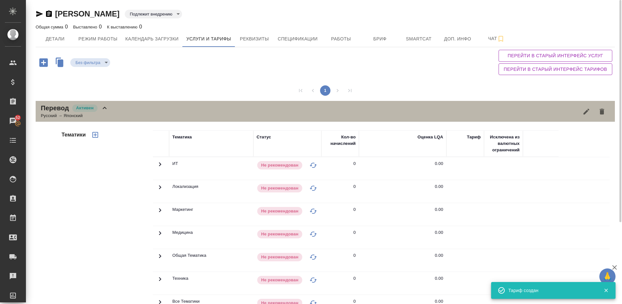
click at [112, 115] on div "Перевод Активен Русский → Японский" at bounding box center [325, 111] width 579 height 21
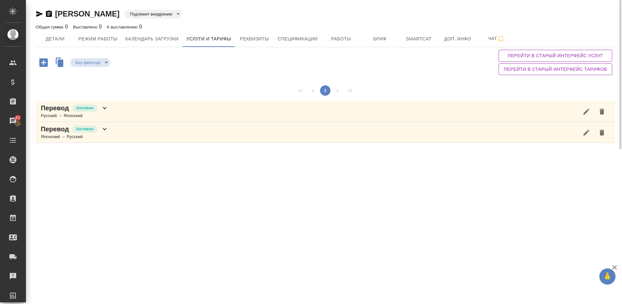
click at [126, 134] on div "Перевод Активен Японский → Русский" at bounding box center [325, 132] width 579 height 21
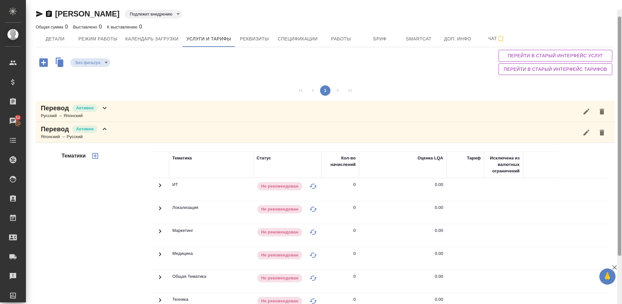
scroll to position [82, 0]
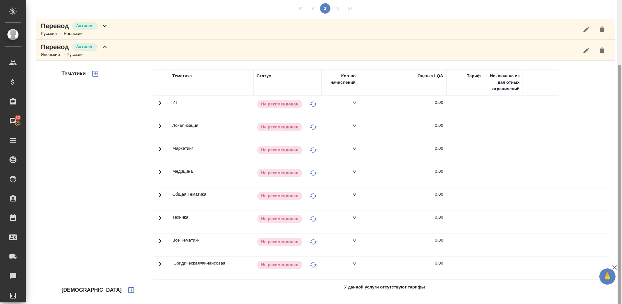
drag, startPoint x: 620, startPoint y: 109, endPoint x: 622, endPoint y: 212, distance: 103.3
click at [622, 212] on div at bounding box center [619, 152] width 5 height 304
click at [128, 293] on icon "button" at bounding box center [131, 291] width 6 height 6
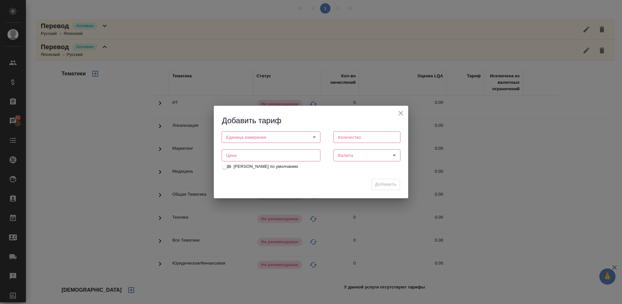
click at [281, 136] on body "🙏 .cls-1 fill:#fff; AWATERA Lazareva Anastasia Клиенты Спецификации Заказы 52 Ч…" at bounding box center [311, 152] width 622 height 304
click at [244, 157] on li "слово" at bounding box center [271, 159] width 99 height 11
type input "5a8b1489cc6b4906c91bfd90"
type input "1"
click at [269, 153] on input "number" at bounding box center [271, 156] width 99 height 12
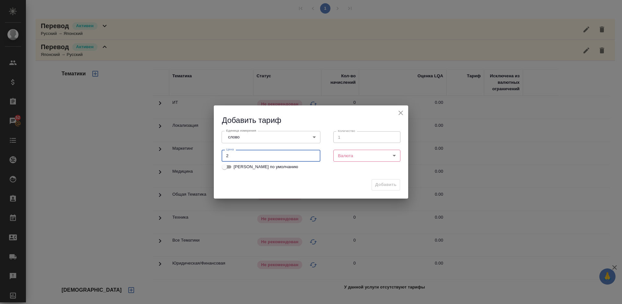
type input "2"
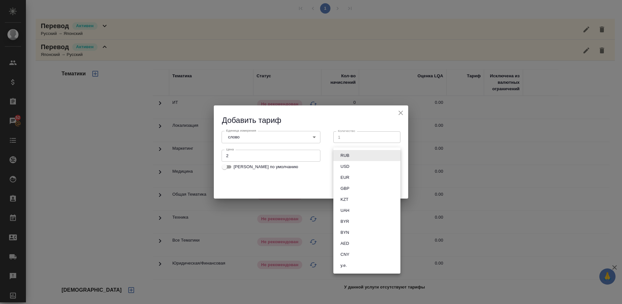
click at [366, 156] on body "🙏 .cls-1 fill:#fff; AWATERA Lazareva Anastasia Клиенты Спецификации Заказы 52 Ч…" at bounding box center [311, 152] width 622 height 304
click at [348, 157] on button "RUB" at bounding box center [344, 155] width 13 height 7
type input "RUB"
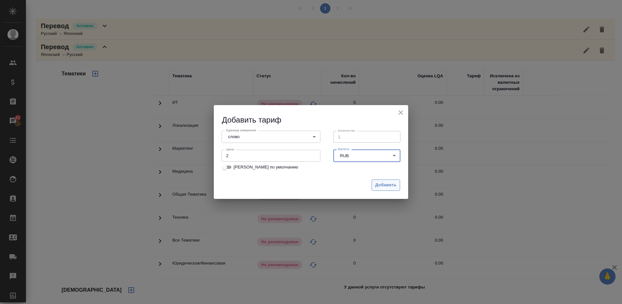
click at [382, 184] on span "Добавить" at bounding box center [385, 185] width 21 height 7
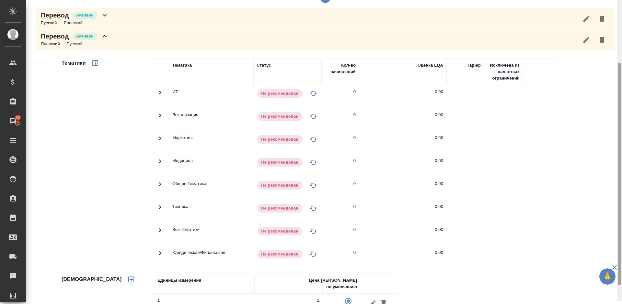
scroll to position [88, 0]
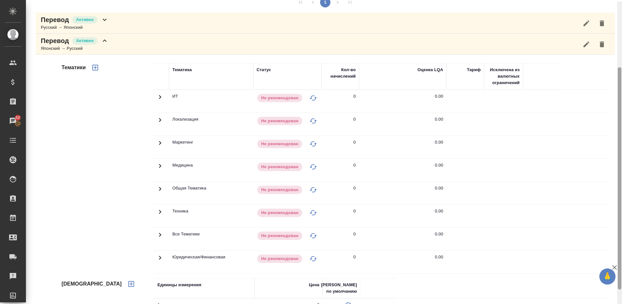
drag, startPoint x: 620, startPoint y: 110, endPoint x: 619, endPoint y: 114, distance: 4.3
click at [619, 114] on div at bounding box center [620, 178] width 4 height 223
click at [94, 68] on icon "button" at bounding box center [95, 68] width 8 height 8
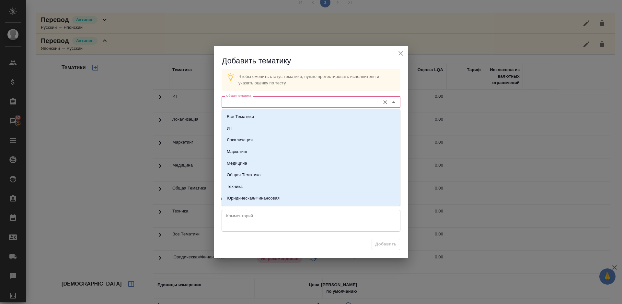
click at [275, 104] on input "Общая тематика" at bounding box center [299, 102] width 153 height 8
click at [264, 172] on li "Общая Тематика" at bounding box center [311, 175] width 179 height 12
type input "Общая Тематика"
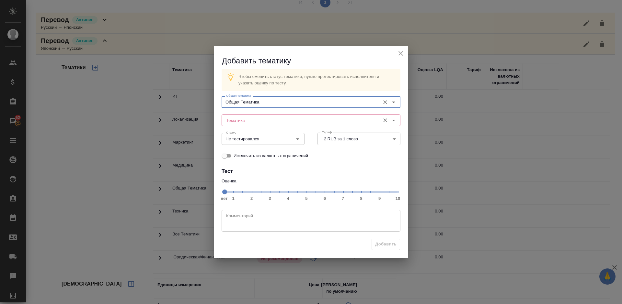
click at [254, 118] on input "Тематика" at bounding box center [299, 121] width 153 height 8
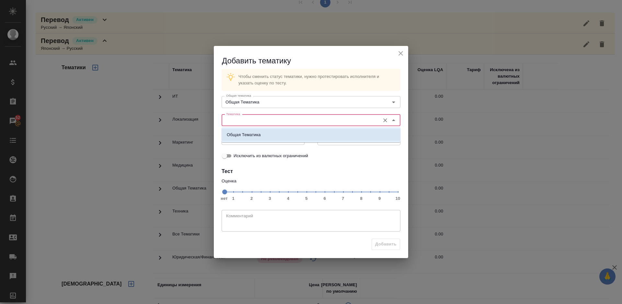
click at [255, 136] on p "Общая Тематика" at bounding box center [244, 135] width 34 height 6
type input "Общая Тематика"
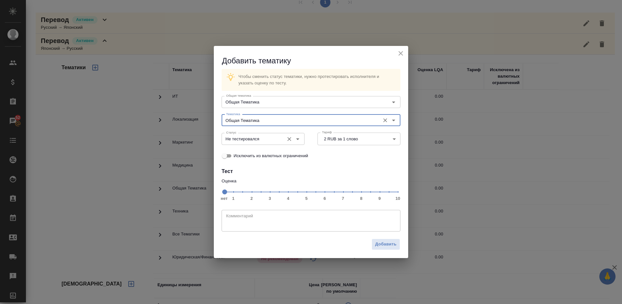
click at [255, 136] on input "Не тестировался" at bounding box center [251, 139] width 57 height 8
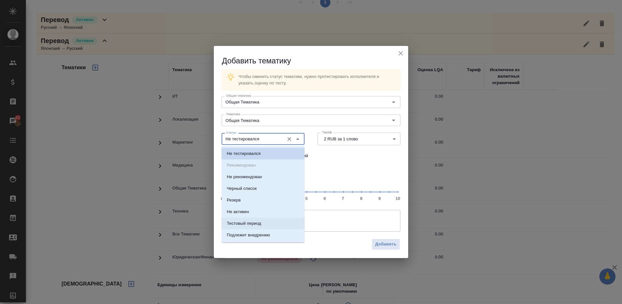
click at [268, 225] on li "Тестовый период" at bounding box center [263, 224] width 83 height 12
type input "Тестовый период"
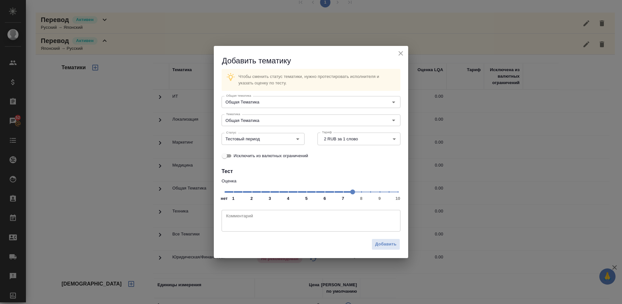
drag, startPoint x: 226, startPoint y: 193, endPoint x: 354, endPoint y: 193, distance: 128.3
click at [354, 193] on span at bounding box center [352, 192] width 5 height 5
click at [381, 243] on span "Добавить" at bounding box center [385, 244] width 21 height 7
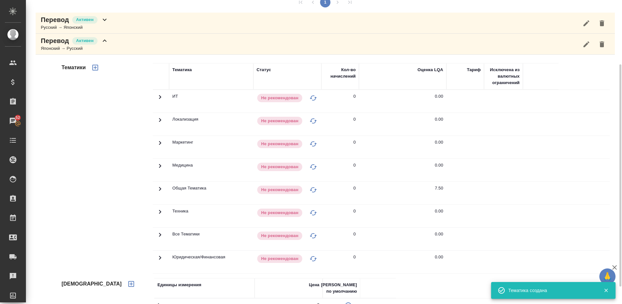
click at [159, 188] on icon at bounding box center [160, 189] width 8 height 8
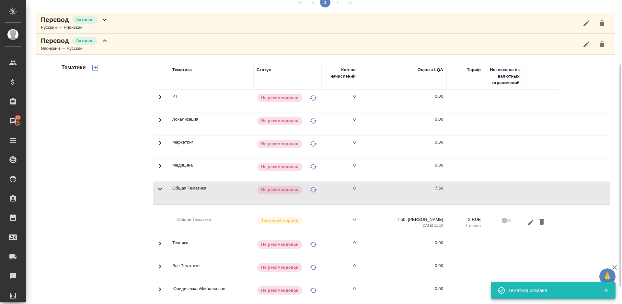
click at [159, 188] on icon at bounding box center [160, 189] width 8 height 8
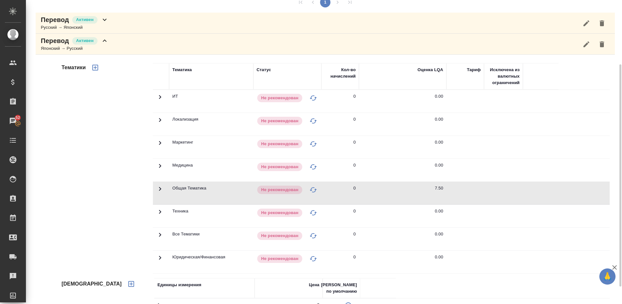
click at [141, 43] on div "Перевод Активен Японский → Русский" at bounding box center [325, 44] width 579 height 21
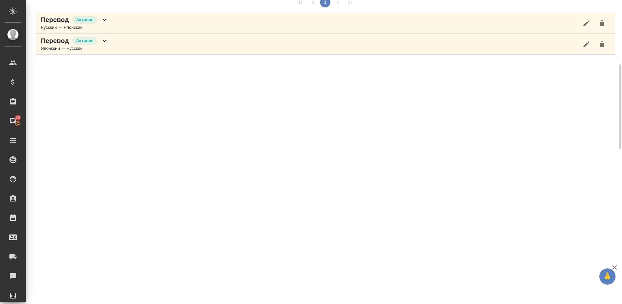
click at [120, 21] on div "Перевод Активен Русский → Японский" at bounding box center [325, 23] width 579 height 21
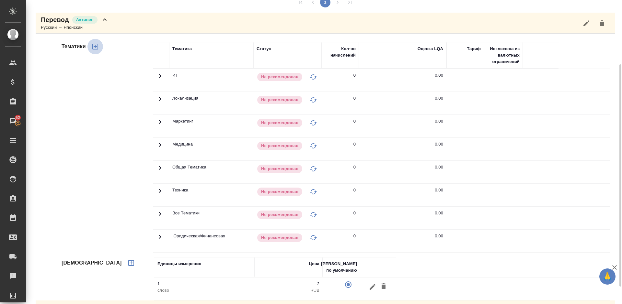
click at [97, 45] on icon "button" at bounding box center [95, 47] width 8 height 8
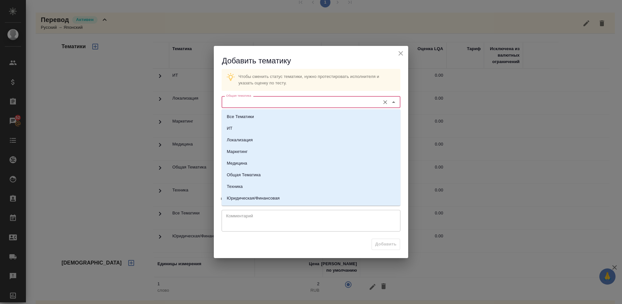
click at [267, 102] on input "Общая тематика" at bounding box center [299, 102] width 153 height 8
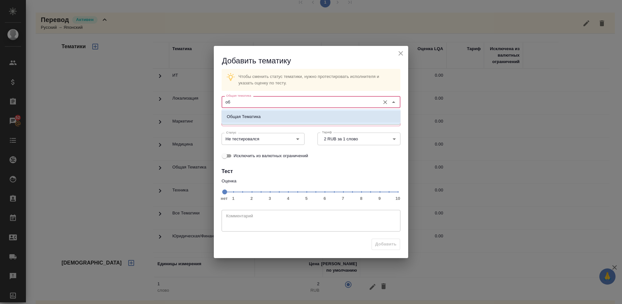
click at [248, 117] on p "Общая Тематика" at bounding box center [244, 117] width 34 height 6
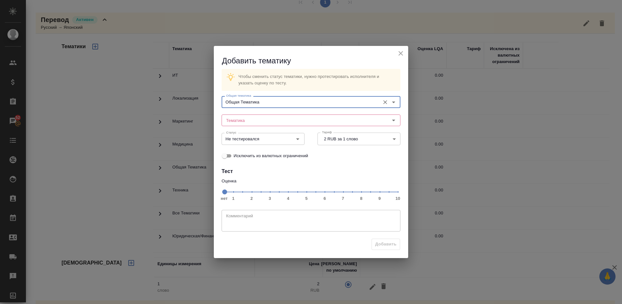
type input "Общая Тематика"
click at [248, 117] on input "Тематика" at bounding box center [299, 121] width 153 height 8
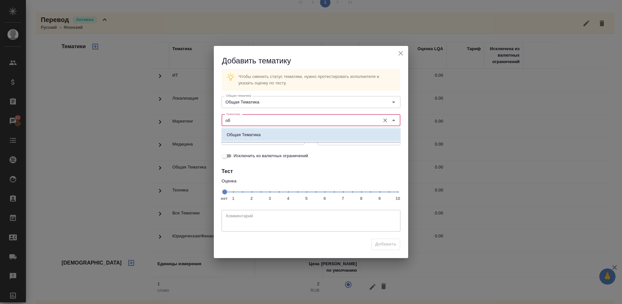
click at [263, 134] on li "Общая Тематика" at bounding box center [311, 135] width 179 height 12
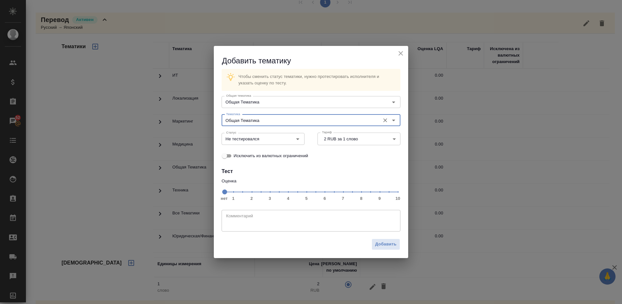
type input "Общая Тематика"
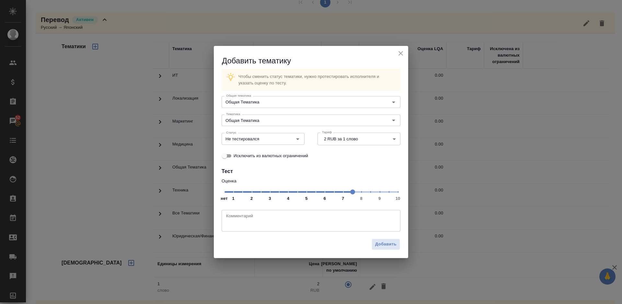
drag, startPoint x: 335, startPoint y: 191, endPoint x: 349, endPoint y: 192, distance: 14.3
click at [350, 192] on span at bounding box center [352, 192] width 5 height 5
click at [261, 139] on input "Не тестировался" at bounding box center [251, 139] width 57 height 8
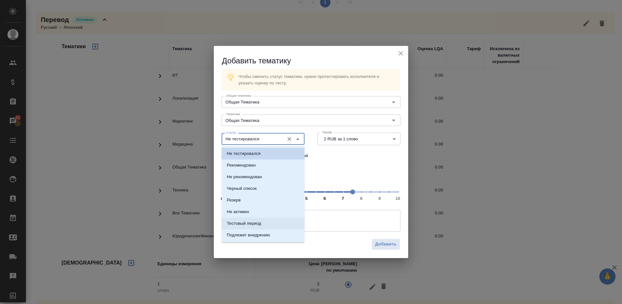
click at [262, 224] on li "Тестовый период" at bounding box center [263, 224] width 83 height 12
type input "Тестовый период"
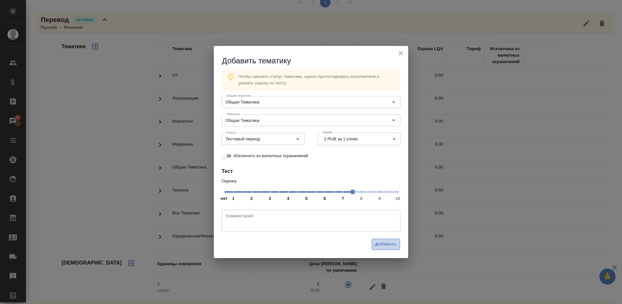
click at [380, 241] on span "Добавить" at bounding box center [385, 244] width 21 height 7
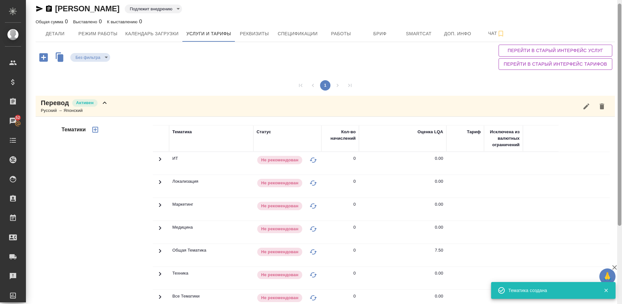
scroll to position [0, 0]
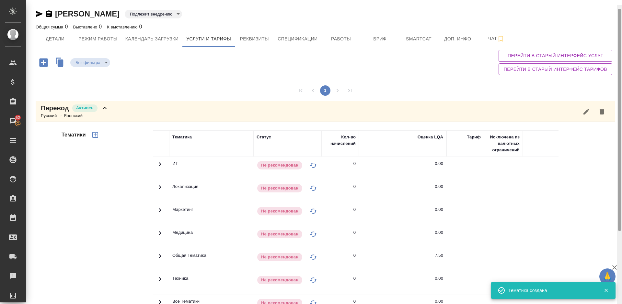
drag, startPoint x: 620, startPoint y: 135, endPoint x: 619, endPoint y: 54, distance: 80.6
click at [619, 54] on div at bounding box center [620, 120] width 4 height 223
click at [114, 114] on div "Перевод Активен Русский → Японский" at bounding box center [325, 111] width 579 height 21
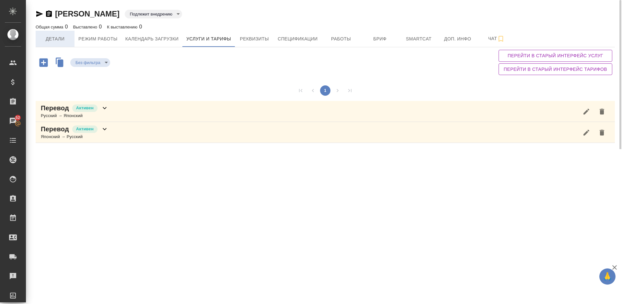
click at [58, 38] on span "Детали" at bounding box center [55, 39] width 31 height 8
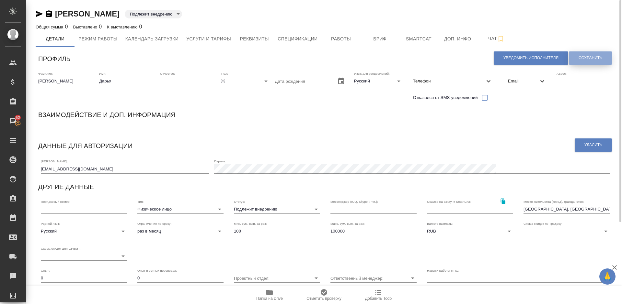
click at [583, 59] on span "Сохранить" at bounding box center [590, 58] width 24 height 6
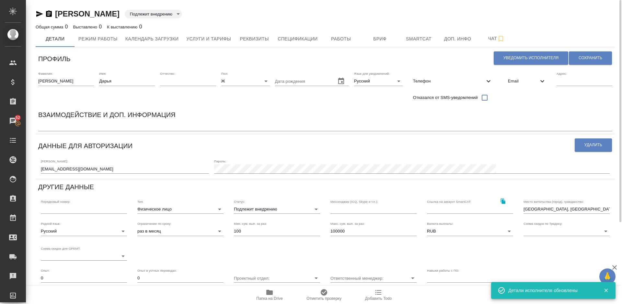
click at [36, 15] on icon "button" at bounding box center [40, 14] width 8 height 8
click at [339, 38] on span "Работы" at bounding box center [340, 39] width 31 height 8
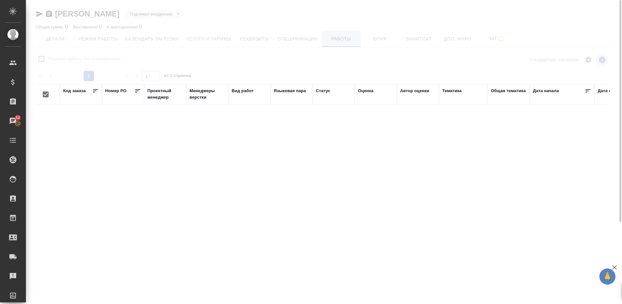
checkbox input "false"
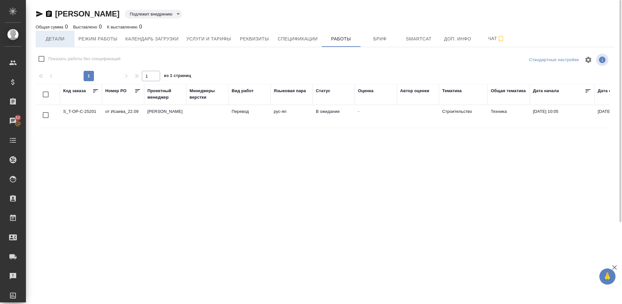
click at [65, 38] on span "Детали" at bounding box center [55, 39] width 31 height 8
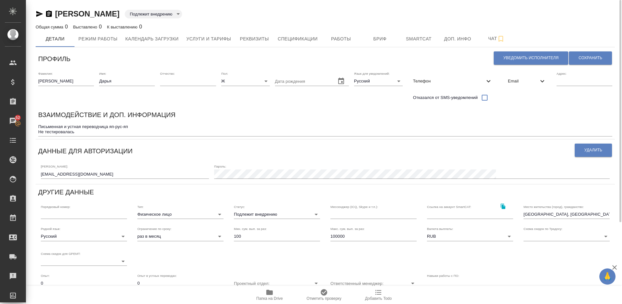
click at [267, 292] on icon "button" at bounding box center [269, 292] width 6 height 5
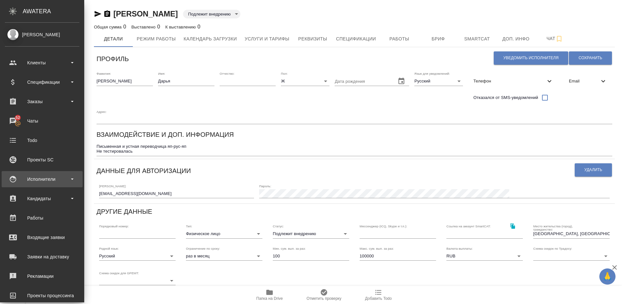
click at [41, 177] on div "Исполнители" at bounding box center [42, 180] width 74 height 10
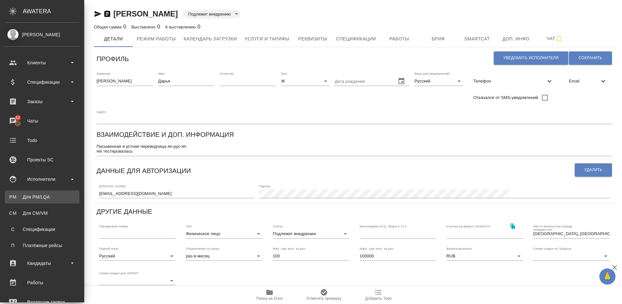
click at [48, 195] on div "Для PM/LQA" at bounding box center [42, 197] width 68 height 6
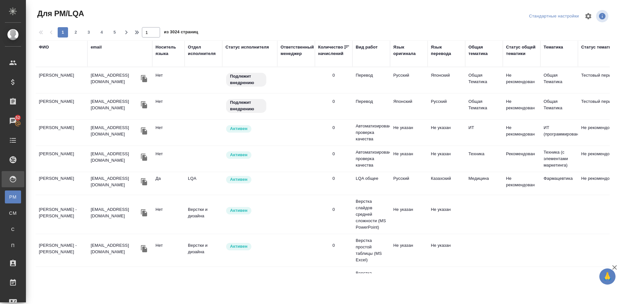
click at [49, 47] on div "ФИО" at bounding box center [44, 47] width 10 height 6
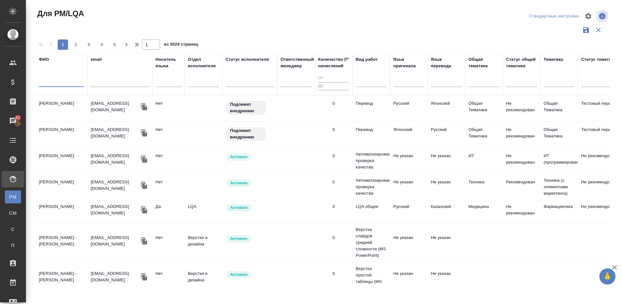
click at [65, 84] on input "text" at bounding box center [61, 83] width 45 height 8
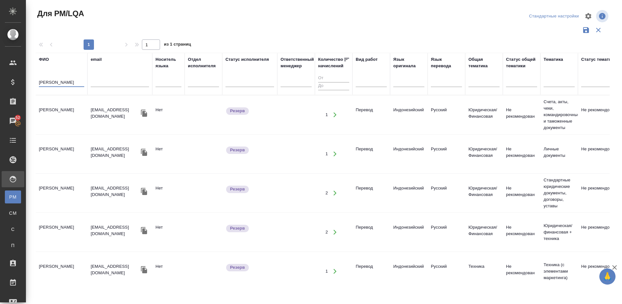
type input "Ильин Дмитр"
click at [67, 124] on td "[PERSON_NAME]" at bounding box center [62, 115] width 52 height 23
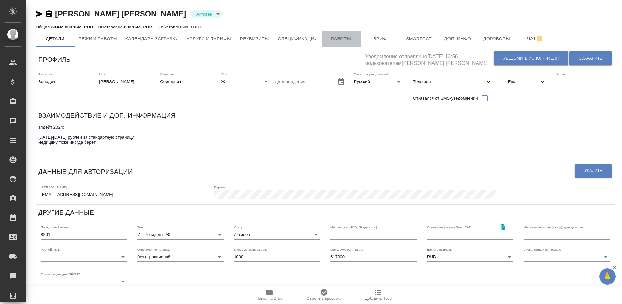
click at [342, 41] on span "Работы" at bounding box center [340, 39] width 31 height 8
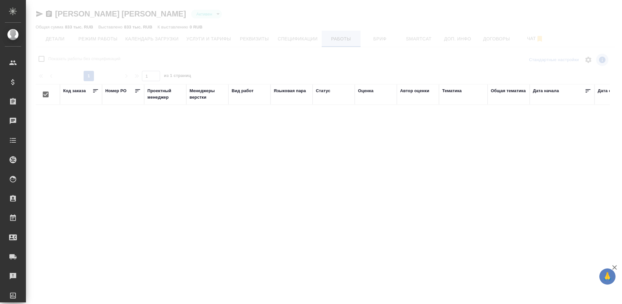
checkbox input "false"
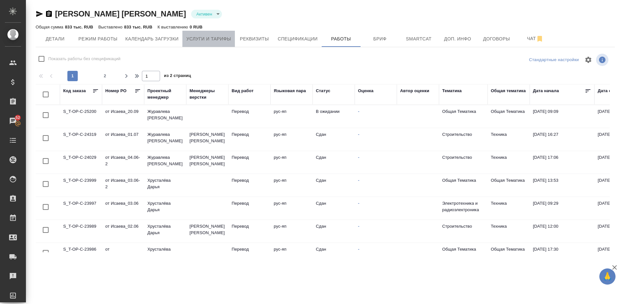
click at [200, 39] on span "Услуги и тарифы" at bounding box center [208, 39] width 45 height 8
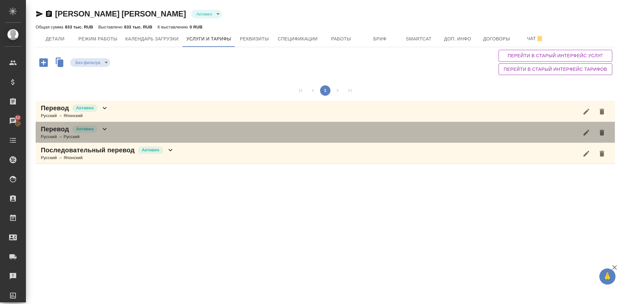
click at [157, 131] on div "Перевод Активен Русский → Русский" at bounding box center [325, 132] width 579 height 21
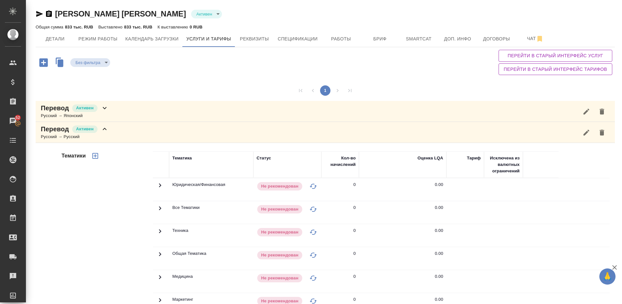
click at [110, 214] on div "Тематики" at bounding box center [106, 255] width 93 height 217
click at [143, 137] on div "Перевод Активен Русский → Русский" at bounding box center [325, 132] width 579 height 21
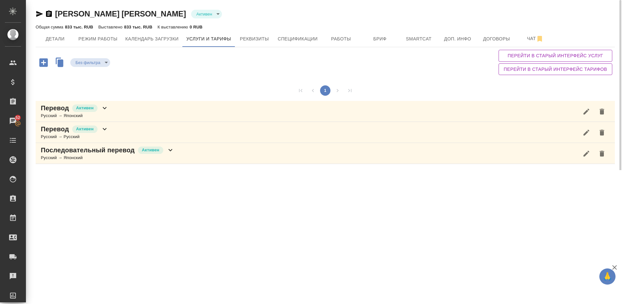
click at [126, 111] on div "Перевод Активен Русский → Японский" at bounding box center [325, 111] width 579 height 21
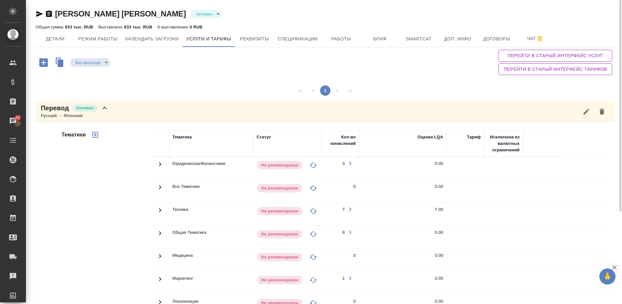
click at [88, 218] on div "Тематики" at bounding box center [106, 234] width 93 height 217
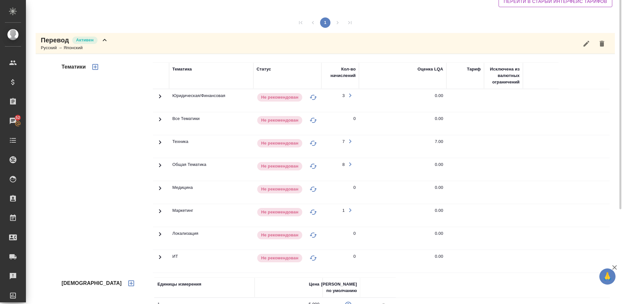
scroll to position [97, 0]
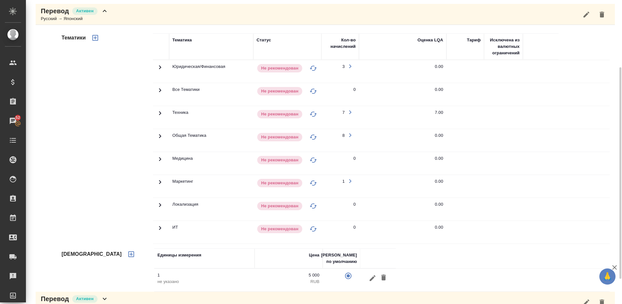
click at [161, 136] on icon at bounding box center [160, 136] width 2 height 4
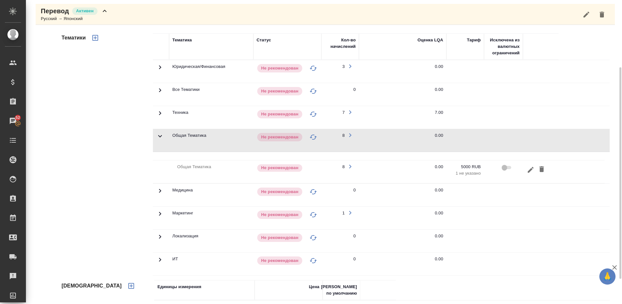
click at [161, 137] on icon at bounding box center [160, 136] width 8 height 8
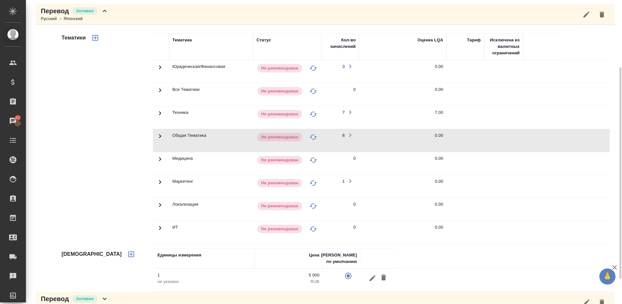
click at [159, 115] on icon at bounding box center [160, 113] width 8 height 8
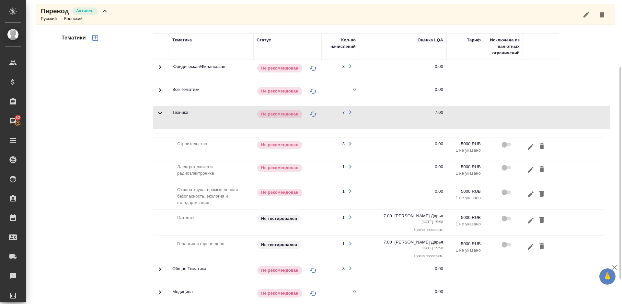
click at [159, 116] on icon at bounding box center [160, 113] width 8 height 8
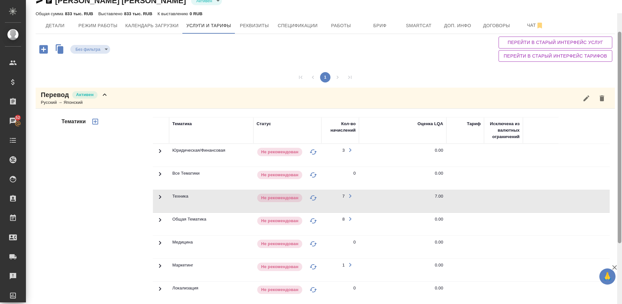
drag, startPoint x: 620, startPoint y: 91, endPoint x: 620, endPoint y: 31, distance: 59.9
click at [620, 32] on div at bounding box center [620, 138] width 4 height 212
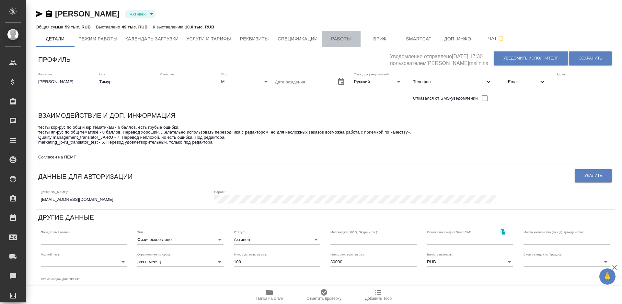
click at [343, 36] on span "Работы" at bounding box center [340, 39] width 31 height 8
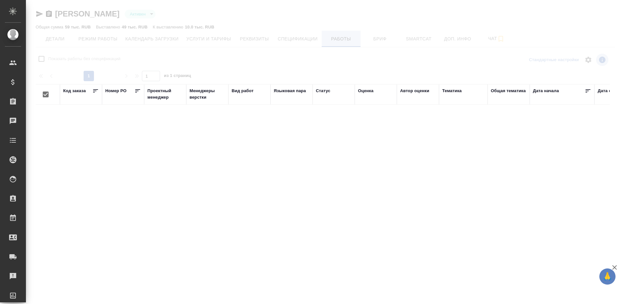
checkbox input "false"
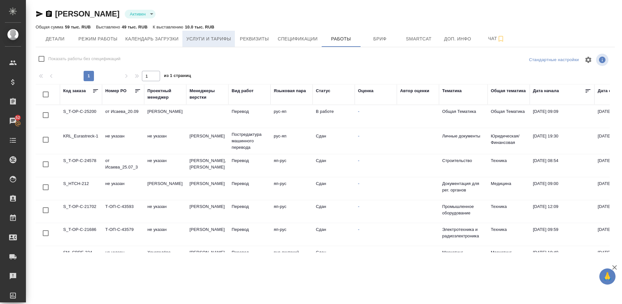
click at [220, 39] on span "Услуги и тарифы" at bounding box center [208, 39] width 45 height 8
click at [200, 39] on span "Услуги и тарифы" at bounding box center [208, 39] width 45 height 8
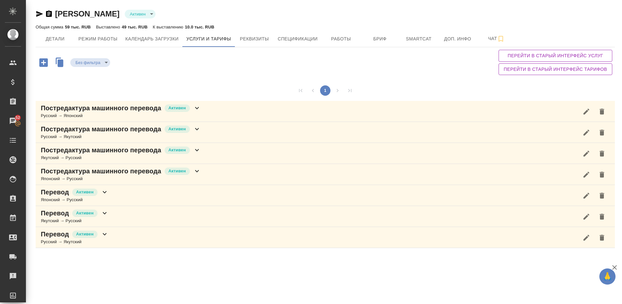
click at [208, 137] on div "Постредактура машинного перевода Активен Русский → Якутский" at bounding box center [325, 132] width 579 height 21
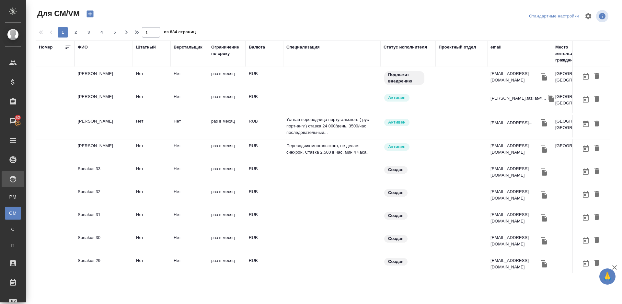
click at [118, 82] on td "[PERSON_NAME]" at bounding box center [103, 78] width 58 height 23
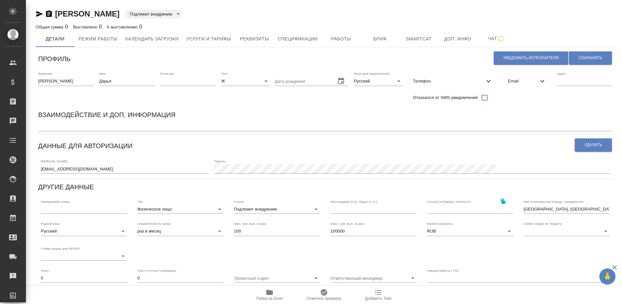
click at [69, 125] on textarea at bounding box center [325, 126] width 574 height 5
click at [63, 127] on textarea "Письменный переводчик яп-рус-яп" at bounding box center [325, 126] width 574 height 5
click at [105, 128] on textarea "Письменная и устная переводчик яп-рус-яп" at bounding box center [325, 126] width 574 height 5
click at [107, 128] on textarea "Письменная и устная переводчик яп-рус-яп" at bounding box center [325, 126] width 574 height 5
click at [137, 128] on textarea "Письменная и устная переводчица яп-рус-яп" at bounding box center [325, 126] width 574 height 5
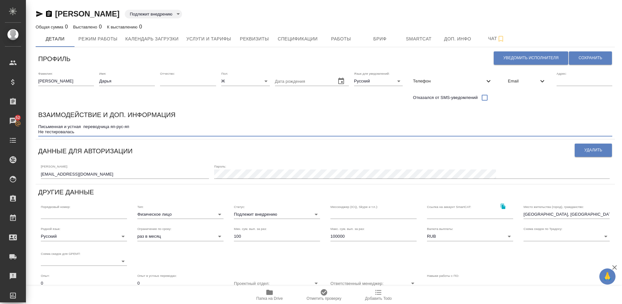
click at [84, 128] on textarea "Письменная и устная переводчица яп-рус-яп Не тестировалась" at bounding box center [325, 129] width 574 height 10
click at [88, 132] on textarea "Письменная и устная переводчица яп-рус-яп Не тестировалась" at bounding box center [325, 129] width 574 height 10
type textarea "Письменная и устная переводчица яп-рус-яп Не тестировалась"
click at [585, 58] on span "Сохранить" at bounding box center [590, 58] width 24 height 6
click at [221, 37] on span "Услуги и тарифы" at bounding box center [208, 39] width 45 height 8
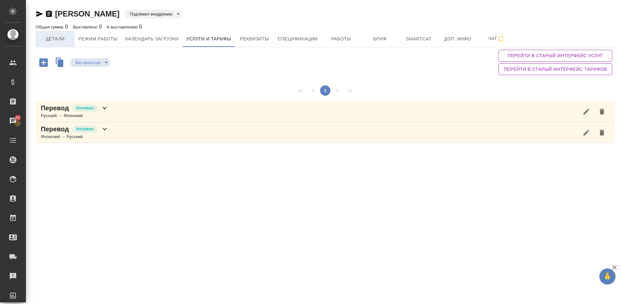
click at [57, 40] on span "Детали" at bounding box center [55, 39] width 31 height 8
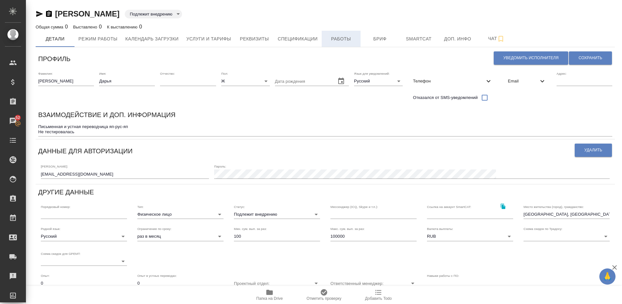
click at [336, 38] on span "Работы" at bounding box center [340, 39] width 31 height 8
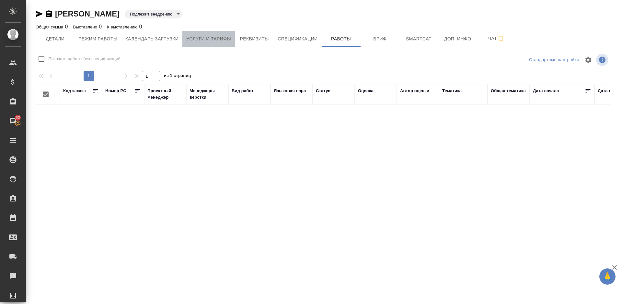
click at [218, 32] on button "Услуги и тарифы" at bounding box center [208, 39] width 52 height 16
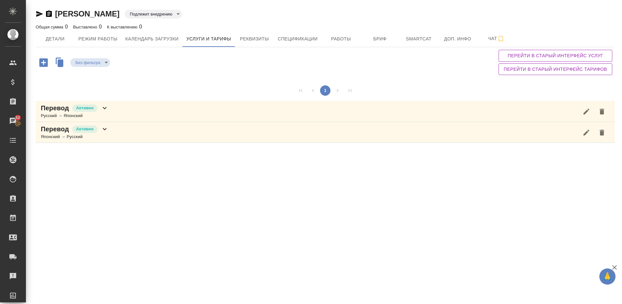
click at [124, 114] on div "Перевод Активен Русский → Японский" at bounding box center [325, 111] width 579 height 21
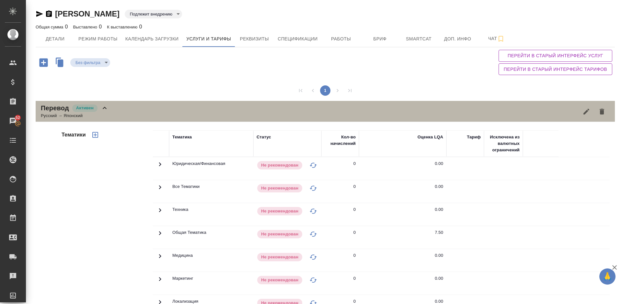
click at [124, 114] on div "Перевод Активен Русский → Японский" at bounding box center [325, 111] width 579 height 21
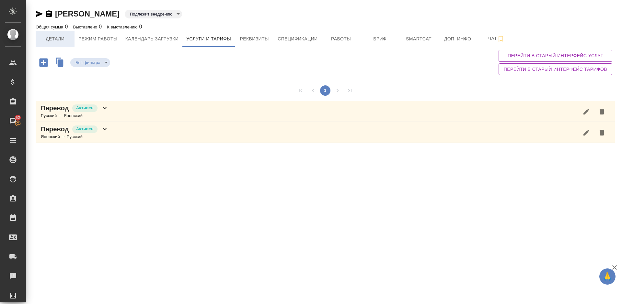
click at [61, 40] on span "Детали" at bounding box center [55, 39] width 31 height 8
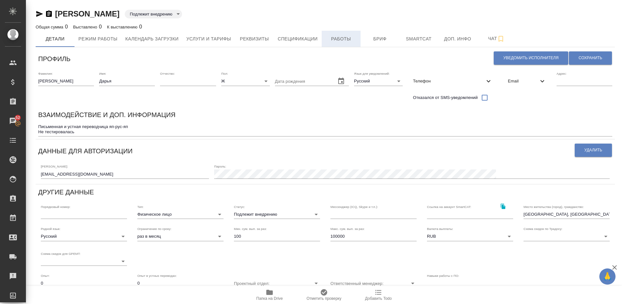
click at [344, 33] on button "Работы" at bounding box center [341, 39] width 39 height 16
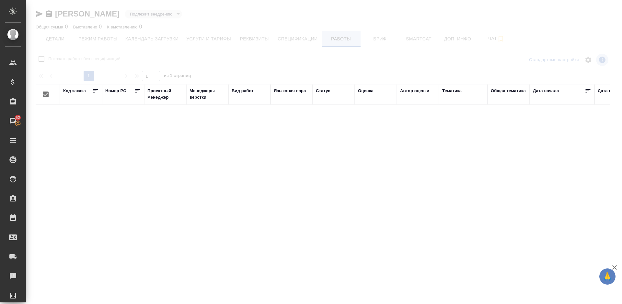
checkbox input "false"
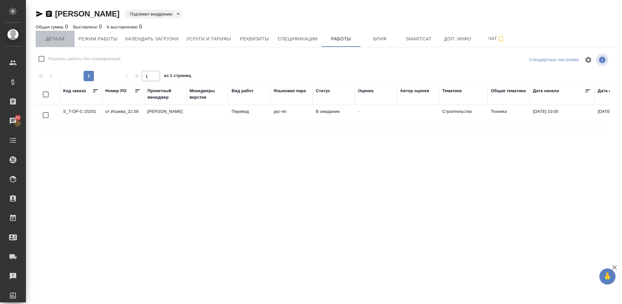
click at [55, 39] on span "Детали" at bounding box center [55, 39] width 31 height 8
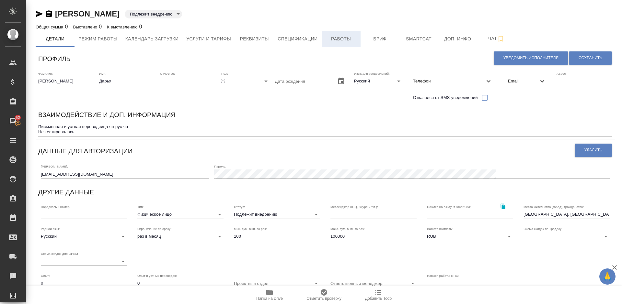
click at [345, 39] on span "Работы" at bounding box center [340, 39] width 31 height 8
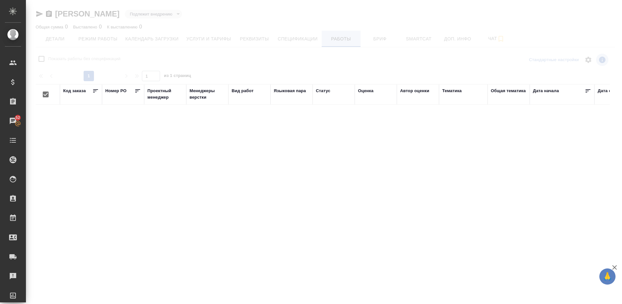
checkbox input "false"
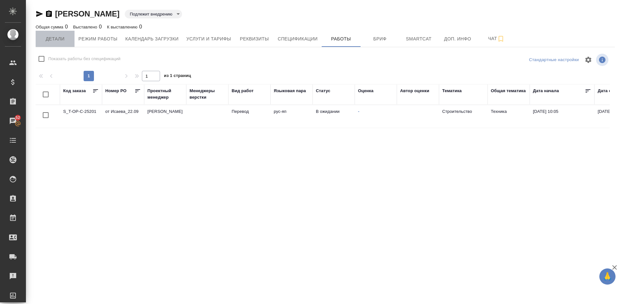
click at [60, 39] on span "Детали" at bounding box center [55, 39] width 31 height 8
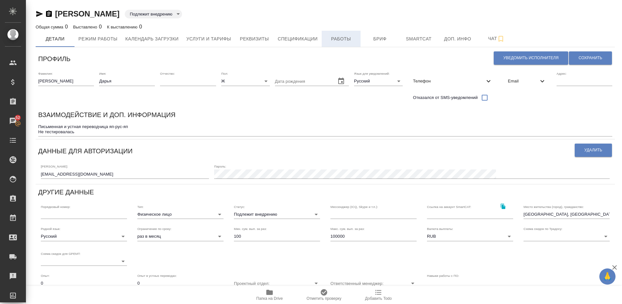
click at [342, 42] on span "Работы" at bounding box center [340, 39] width 31 height 8
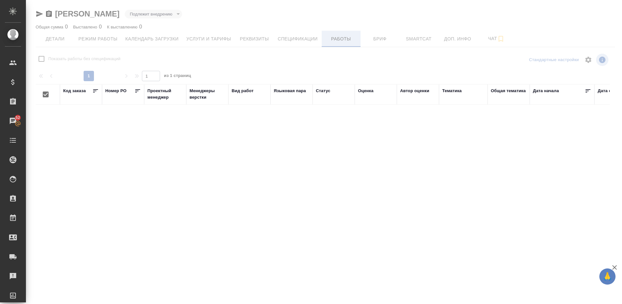
checkbox input "false"
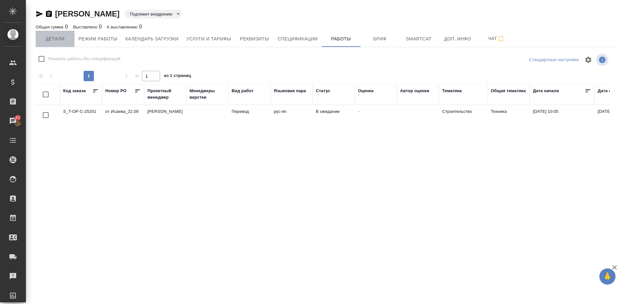
click at [57, 39] on span "Детали" at bounding box center [55, 39] width 31 height 8
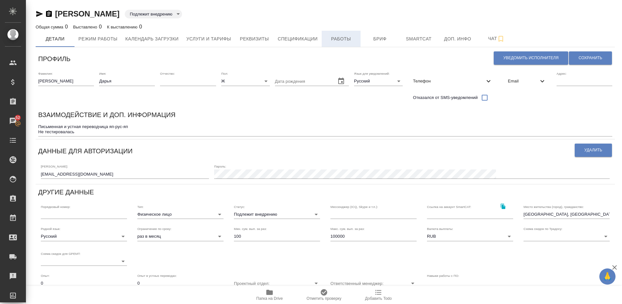
click at [332, 35] on span "Работы" at bounding box center [340, 39] width 31 height 8
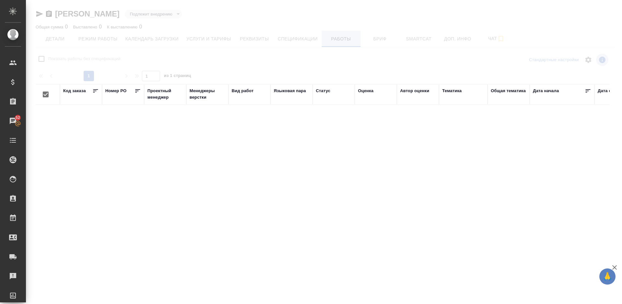
checkbox input "false"
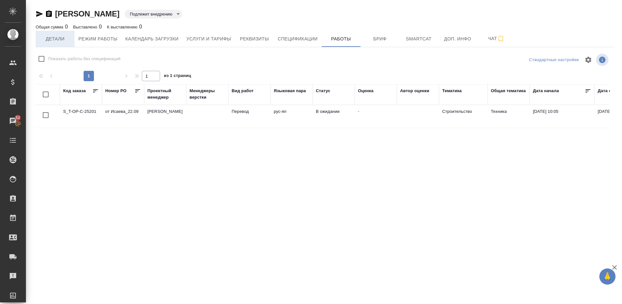
click at [62, 43] on span "Детали" at bounding box center [55, 39] width 31 height 8
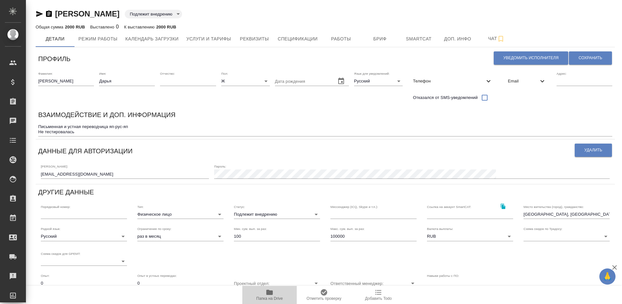
click at [269, 294] on icon "button" at bounding box center [269, 292] width 6 height 5
click at [349, 38] on span "Работы" at bounding box center [340, 39] width 31 height 8
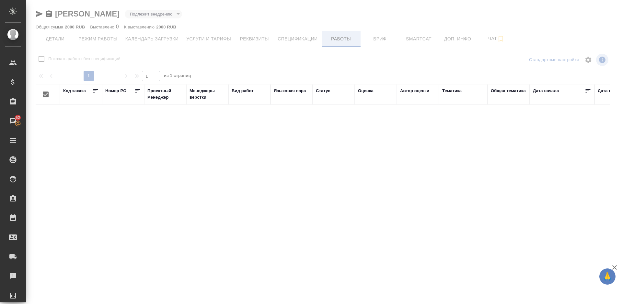
checkbox input "false"
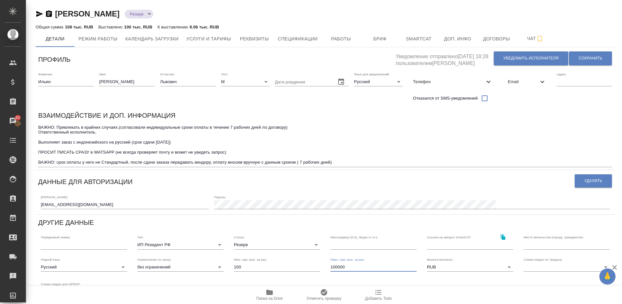
click at [332, 268] on input "100000" at bounding box center [373, 267] width 86 height 9
type input "500000"
click at [579, 59] on span "Сохранить" at bounding box center [590, 59] width 24 height 6
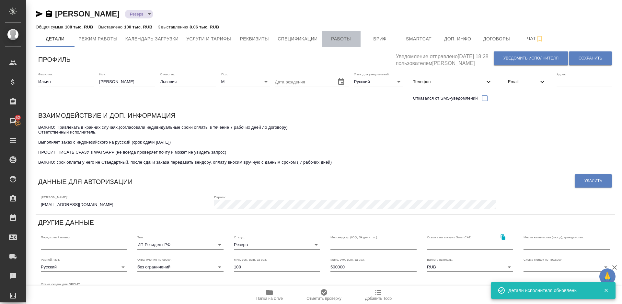
click at [349, 39] on span "Работы" at bounding box center [340, 39] width 31 height 8
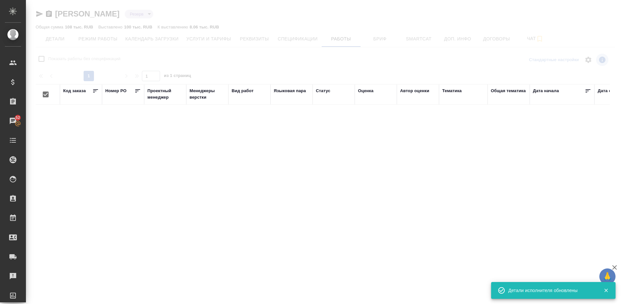
checkbox input "false"
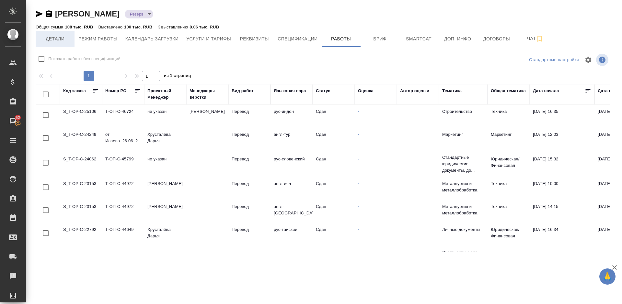
click at [58, 39] on span "Детали" at bounding box center [55, 39] width 31 height 8
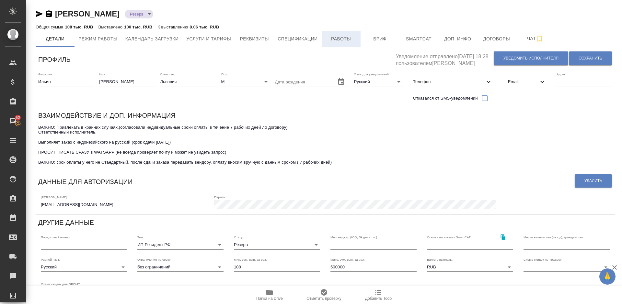
click at [337, 40] on span "Работы" at bounding box center [340, 39] width 31 height 8
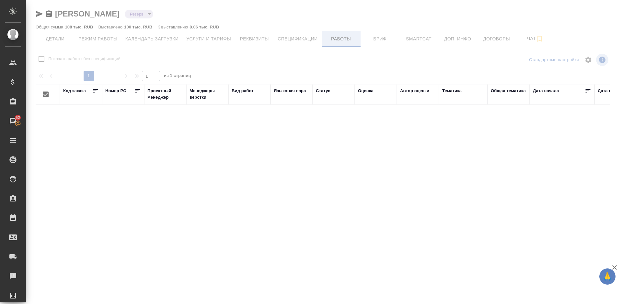
checkbox input "false"
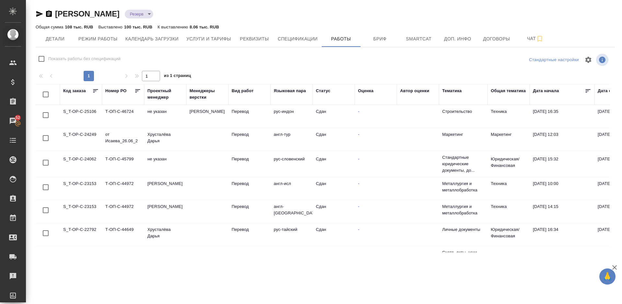
click at [97, 114] on td "S_T-OP-C-25106" at bounding box center [81, 116] width 42 height 23
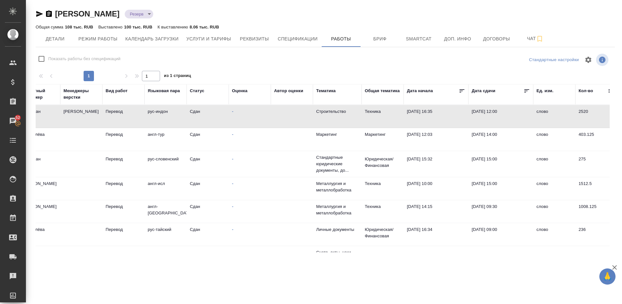
scroll to position [0, 120]
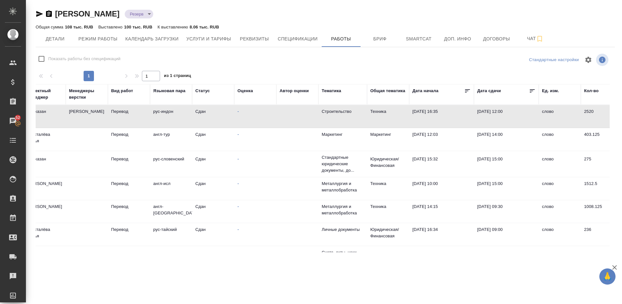
drag, startPoint x: 180, startPoint y: 254, endPoint x: 108, endPoint y: 254, distance: 71.6
click at [108, 254] on div "Ильин Дмитрий Львович Резерв reserved Общая сумма 108 тыс. RUB Выставлено 100 т…" at bounding box center [325, 128] width 586 height 256
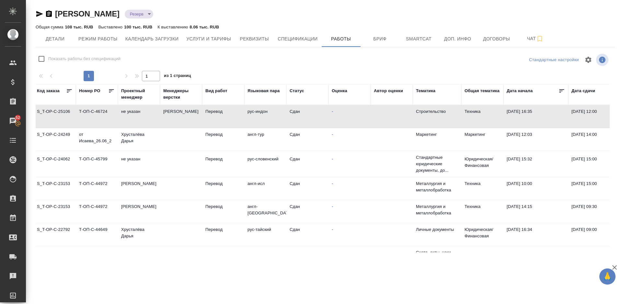
scroll to position [0, 0]
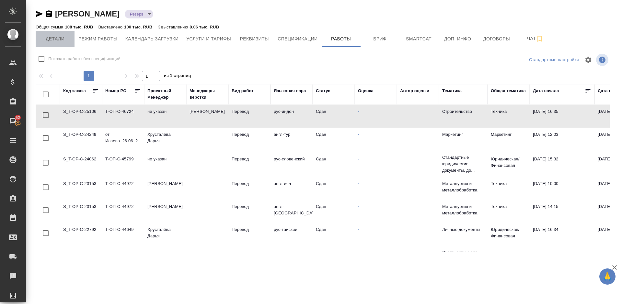
click at [58, 40] on span "Детали" at bounding box center [55, 39] width 31 height 8
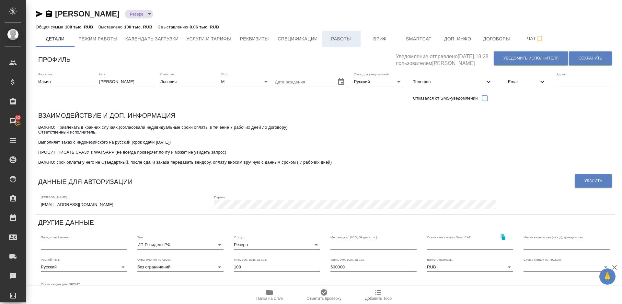
click at [349, 39] on span "Работы" at bounding box center [340, 39] width 31 height 8
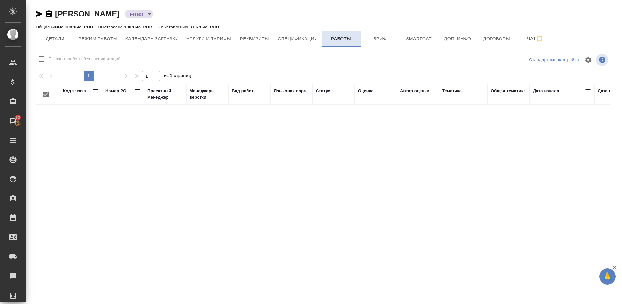
checkbox input "false"
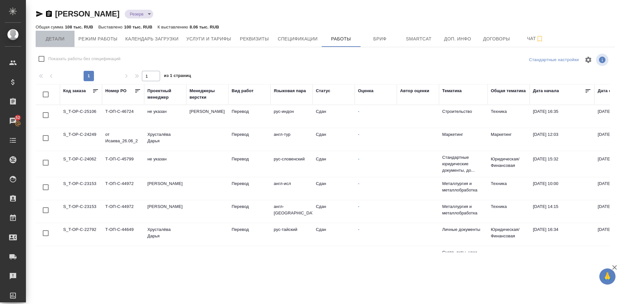
click at [56, 38] on span "Детали" at bounding box center [55, 39] width 31 height 8
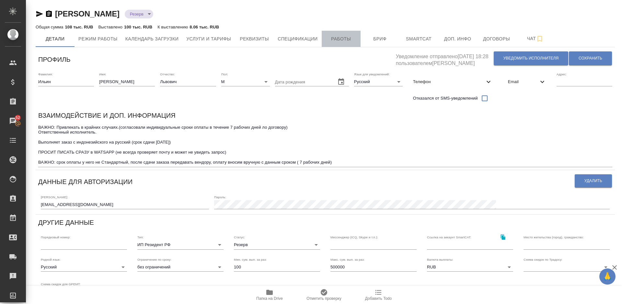
click at [349, 39] on span "Работы" at bounding box center [340, 39] width 31 height 8
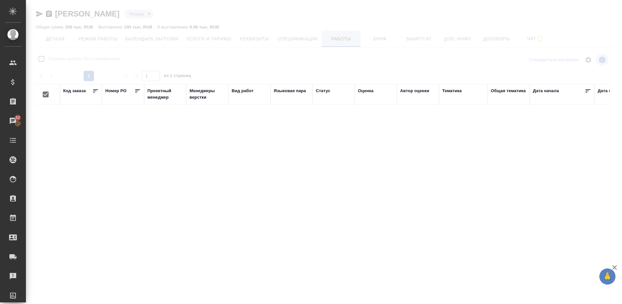
checkbox input "false"
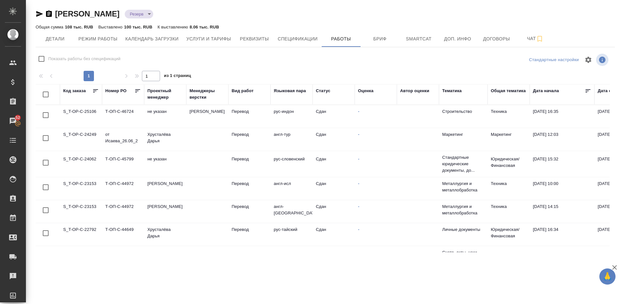
click at [181, 120] on td "не указан" at bounding box center [165, 116] width 42 height 23
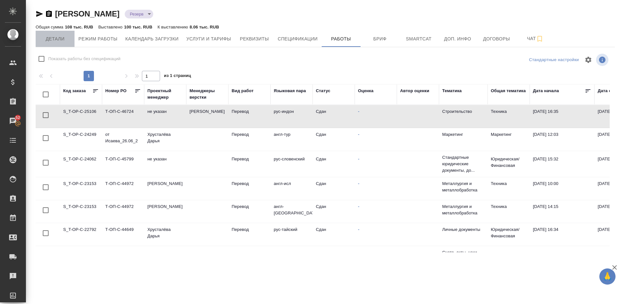
click at [63, 36] on span "Детали" at bounding box center [55, 39] width 31 height 8
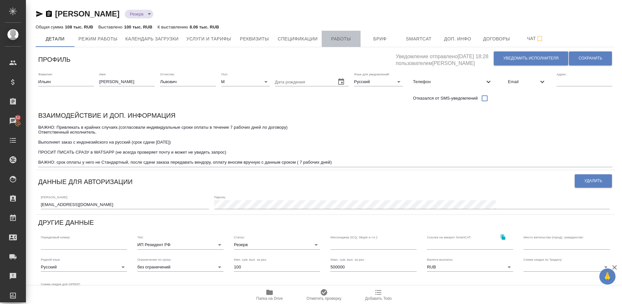
click at [343, 40] on span "Работы" at bounding box center [340, 39] width 31 height 8
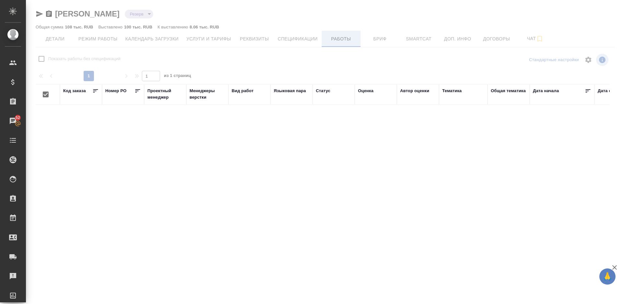
checkbox input "false"
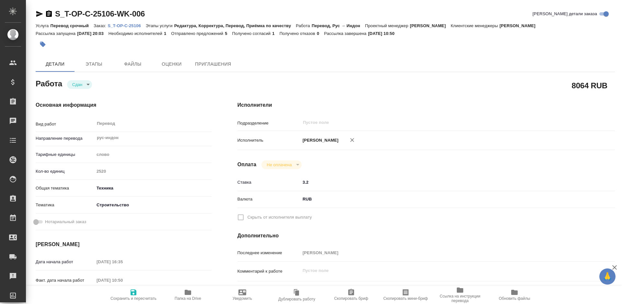
type textarea "x"
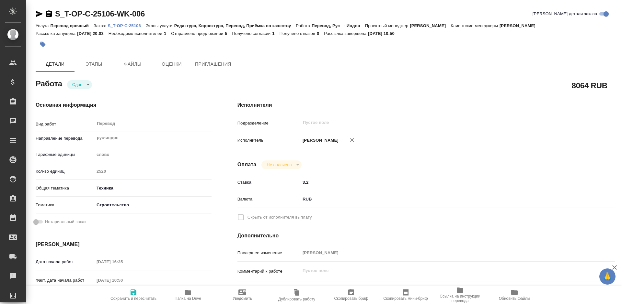
type textarea "x"
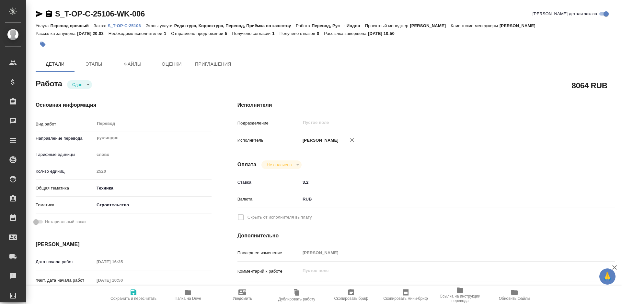
type textarea "x"
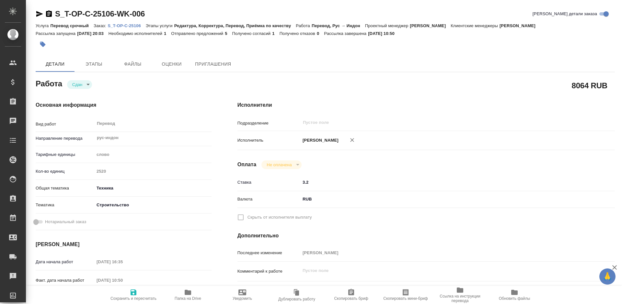
type textarea "x"
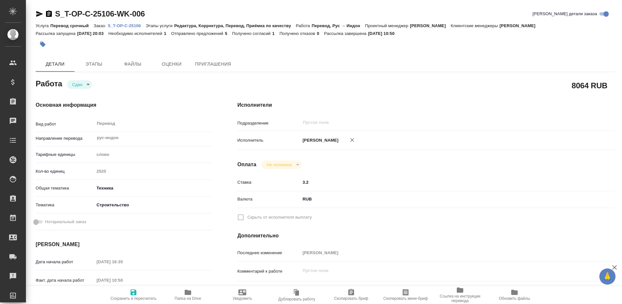
type textarea "x"
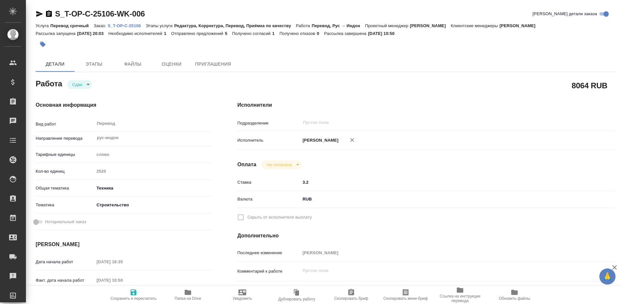
type textarea "x"
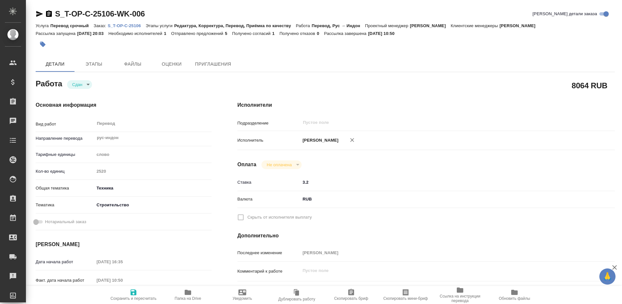
type textarea "x"
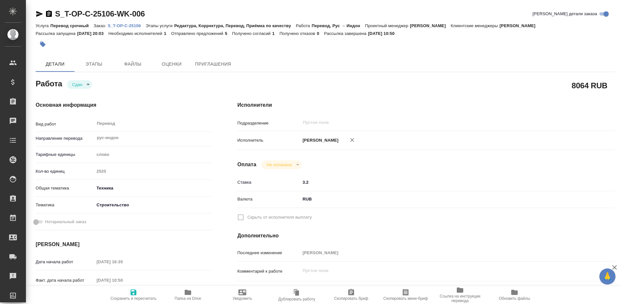
type textarea "x"
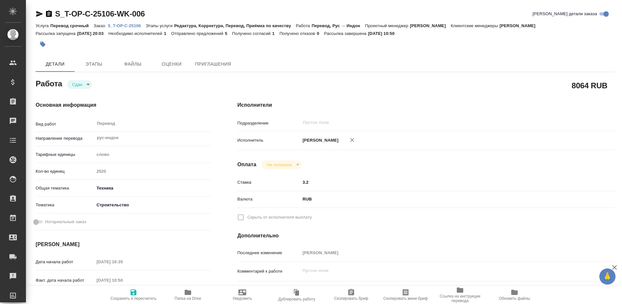
click at [39, 13] on icon "button" at bounding box center [39, 14] width 7 height 6
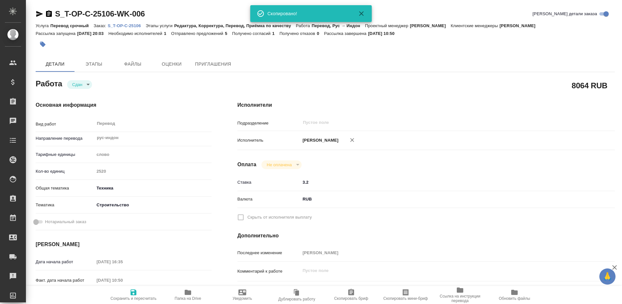
type textarea "x"
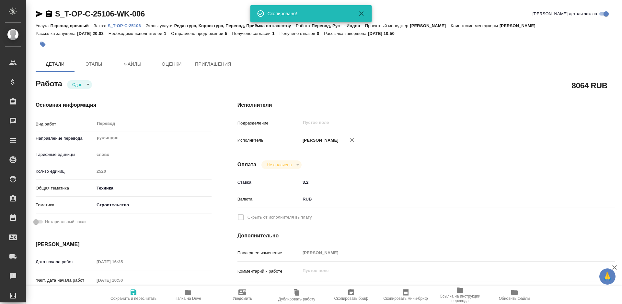
type textarea "x"
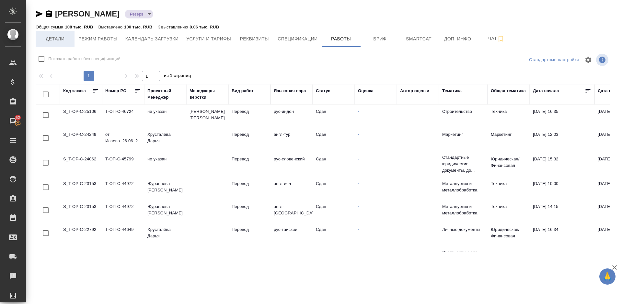
click at [58, 38] on span "Детали" at bounding box center [55, 39] width 31 height 8
